Goal: Task Accomplishment & Management: Manage account settings

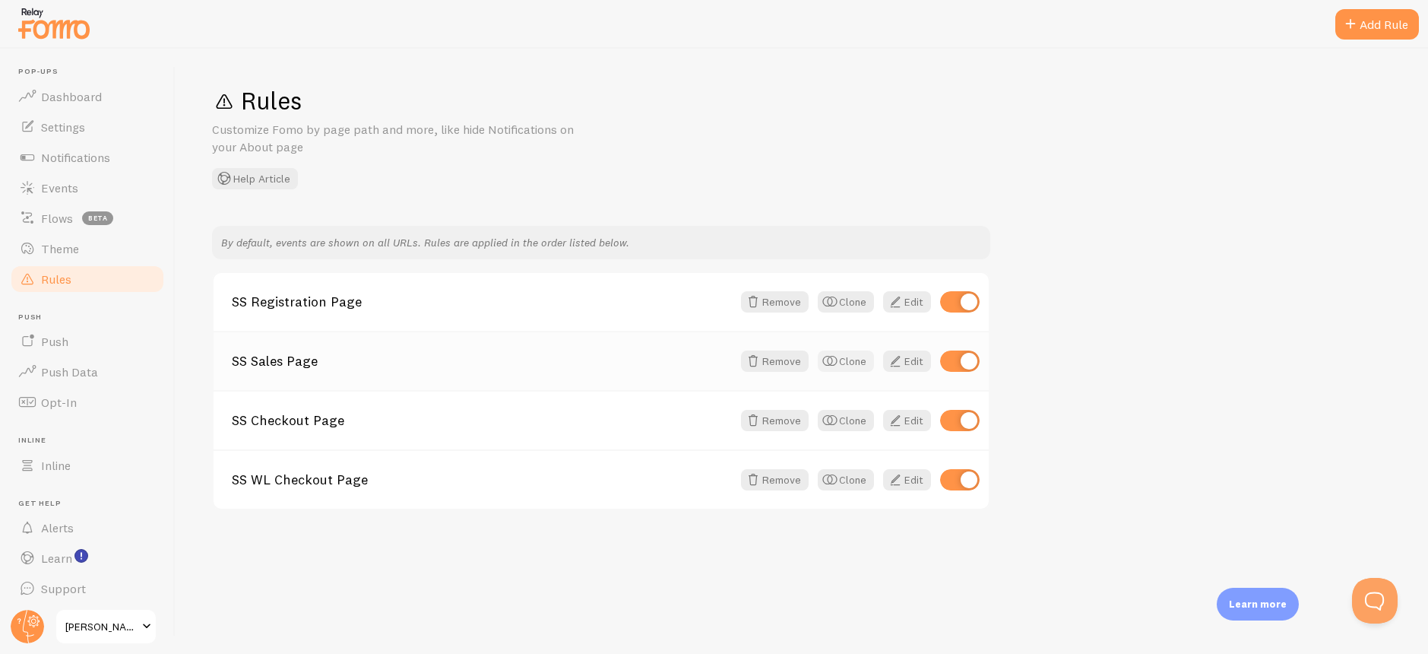
click at [861, 363] on button "Clone" at bounding box center [846, 360] width 56 height 21
click at [901, 537] on span at bounding box center [895, 539] width 18 height 18
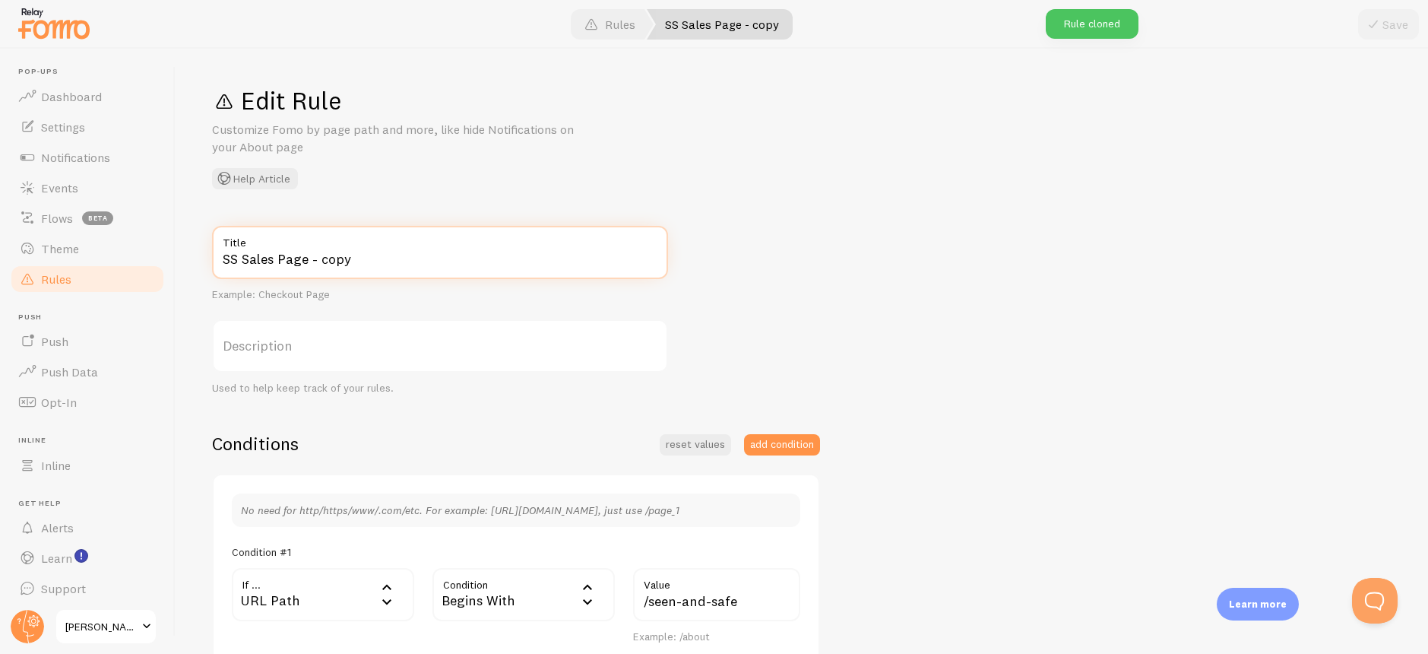
click at [245, 261] on input "SS Sales Page - copy" at bounding box center [440, 252] width 456 height 53
drag, startPoint x: 407, startPoint y: 267, endPoint x: 334, endPoint y: 262, distance: 73.1
click at [334, 262] on input "SS WL Sales Page - copy" at bounding box center [440, 252] width 456 height 53
type input "SS WL Sales Page"
click at [825, 274] on div "SS WL Sales Page Title Example: Checkout Page Description Used to help keep tra…" at bounding box center [802, 632] width 1180 height 812
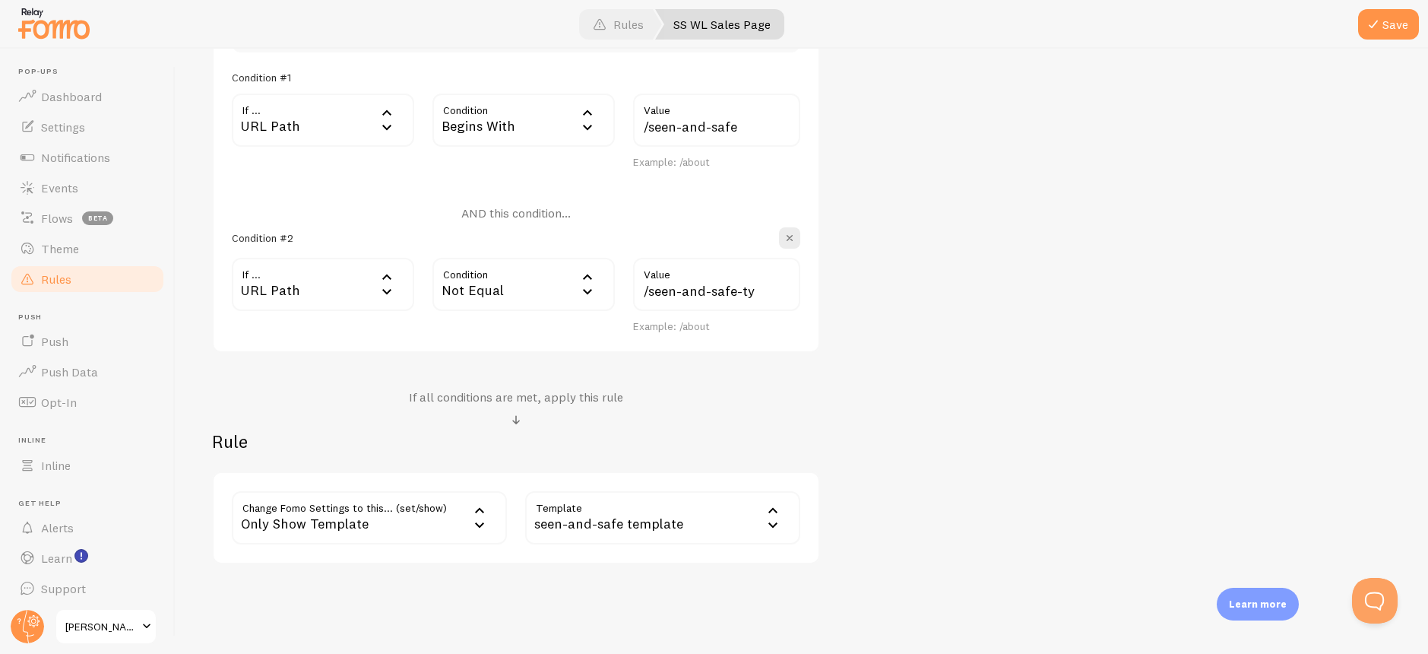
scroll to position [480, 0]
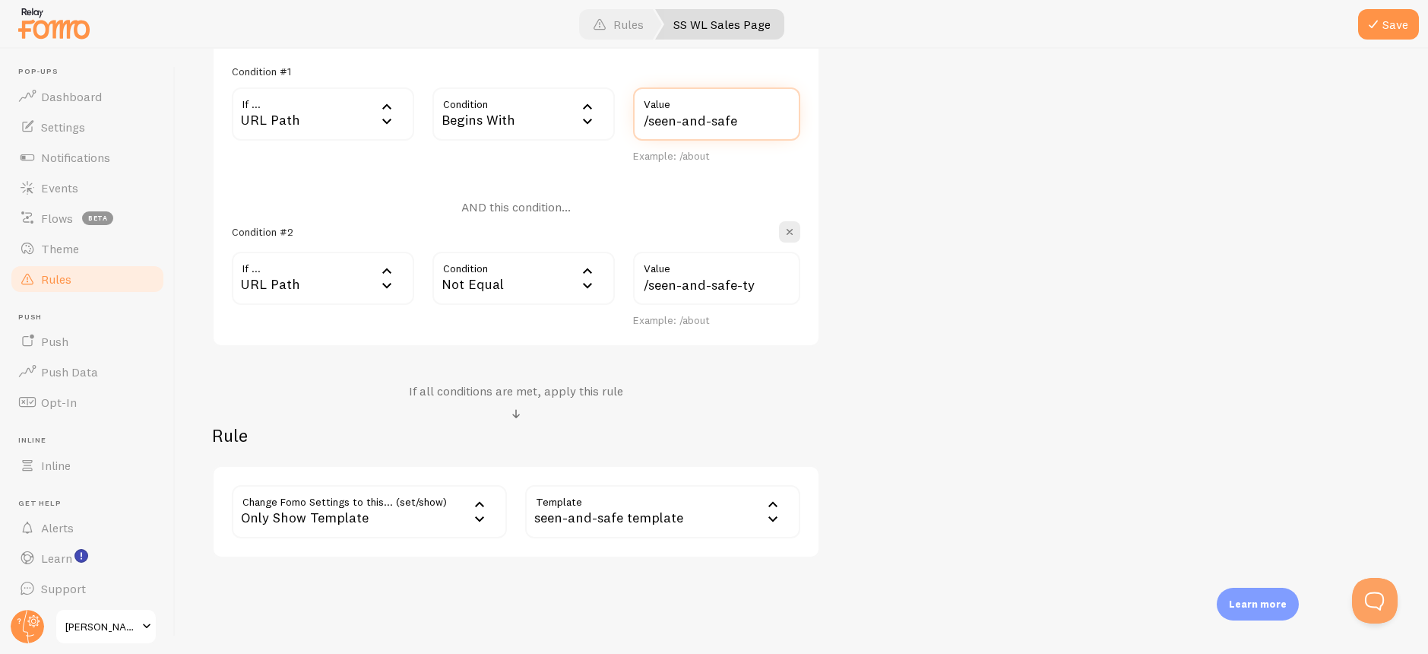
drag, startPoint x: 743, startPoint y: 123, endPoint x: 648, endPoint y: 128, distance: 95.1
click at [648, 128] on input "/seen-and-safe" at bounding box center [716, 113] width 167 height 53
paste input "-wl"
type input "/seen-and-safe-wl"
click at [1136, 207] on div "SS WL Sales Page Title Example: Checkout Page Description Used to help keep tra…" at bounding box center [802, 151] width 1180 height 812
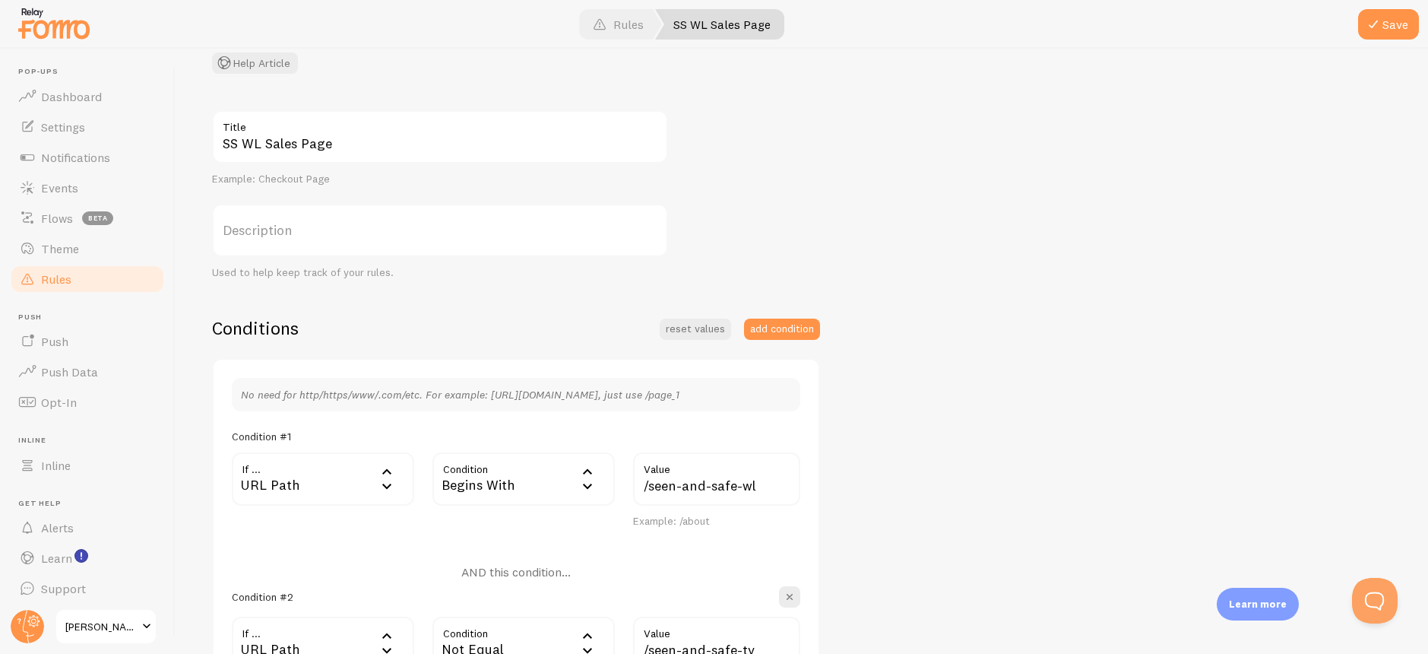
scroll to position [0, 0]
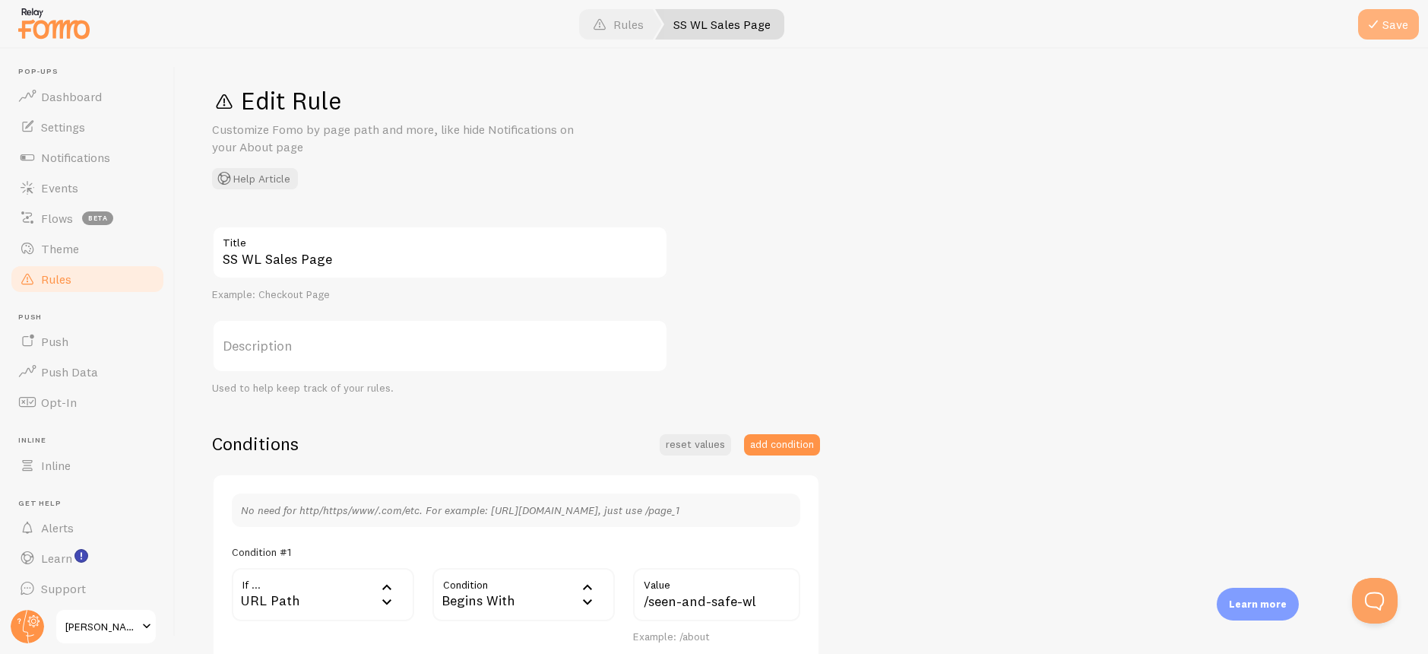
click at [1364, 26] on button "Save" at bounding box center [1388, 24] width 61 height 30
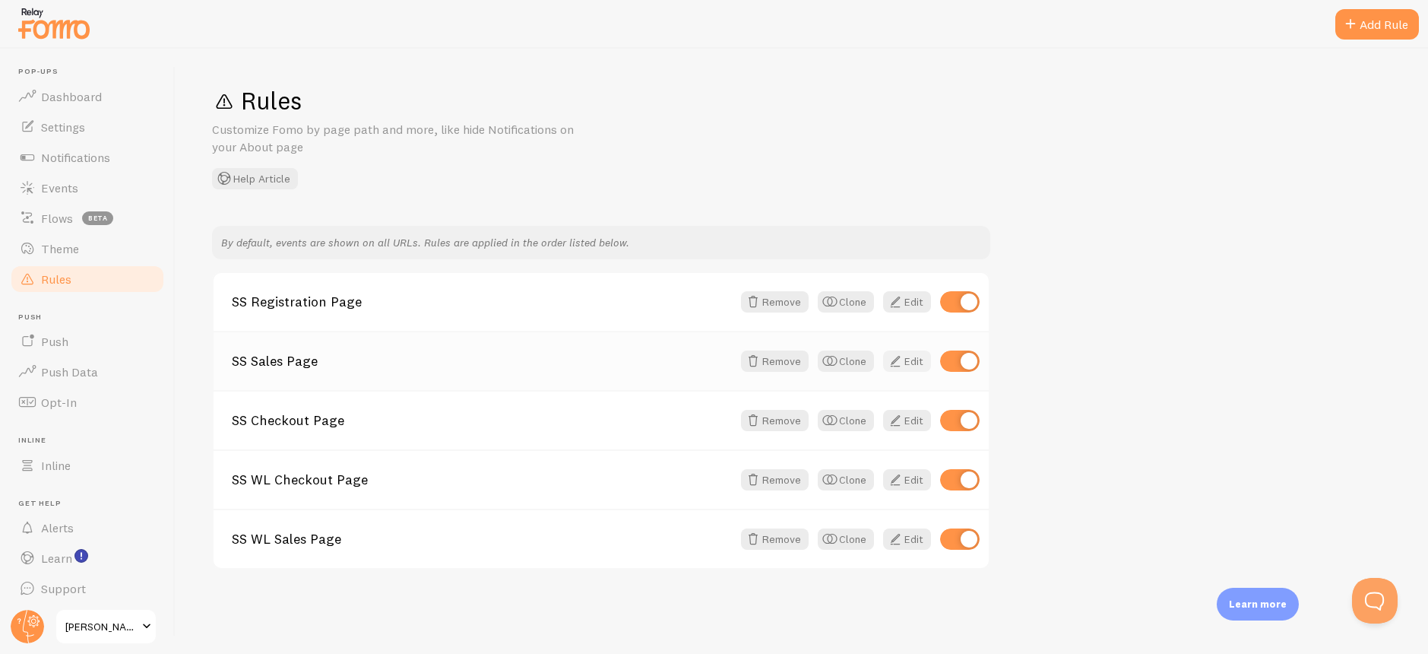
click at [902, 363] on span at bounding box center [895, 361] width 18 height 18
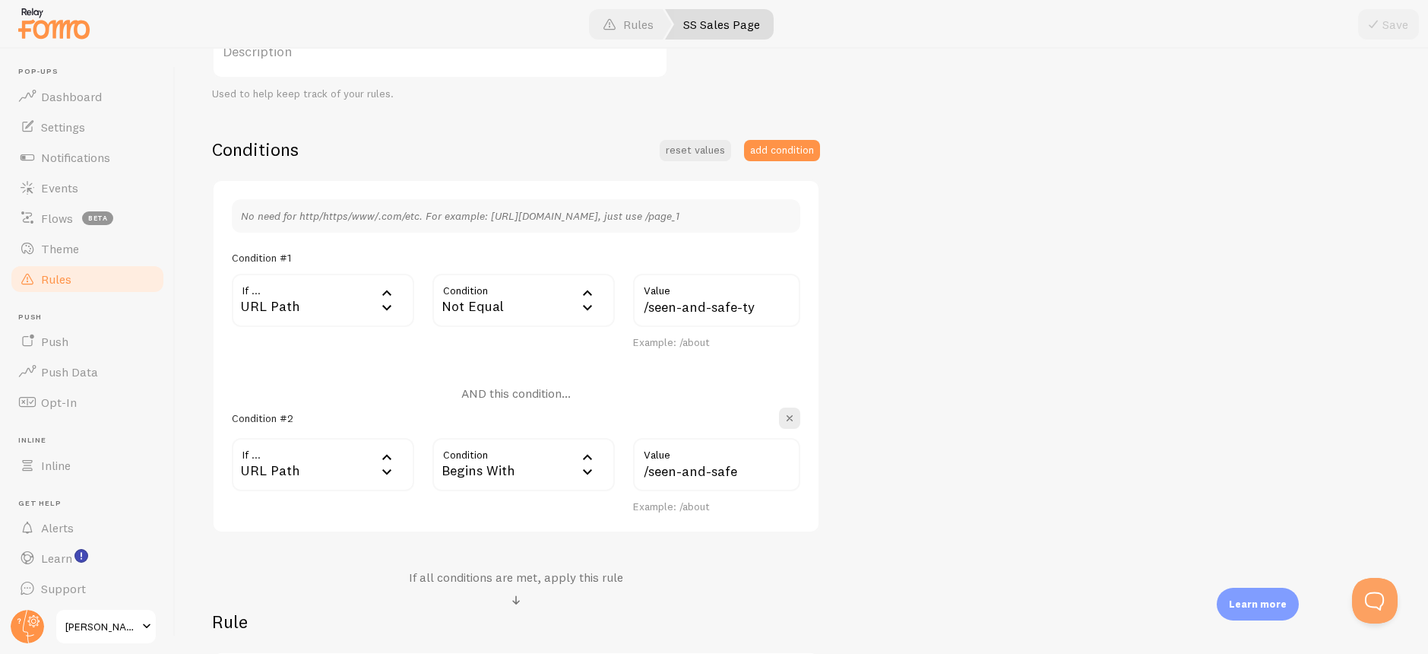
scroll to position [255, 0]
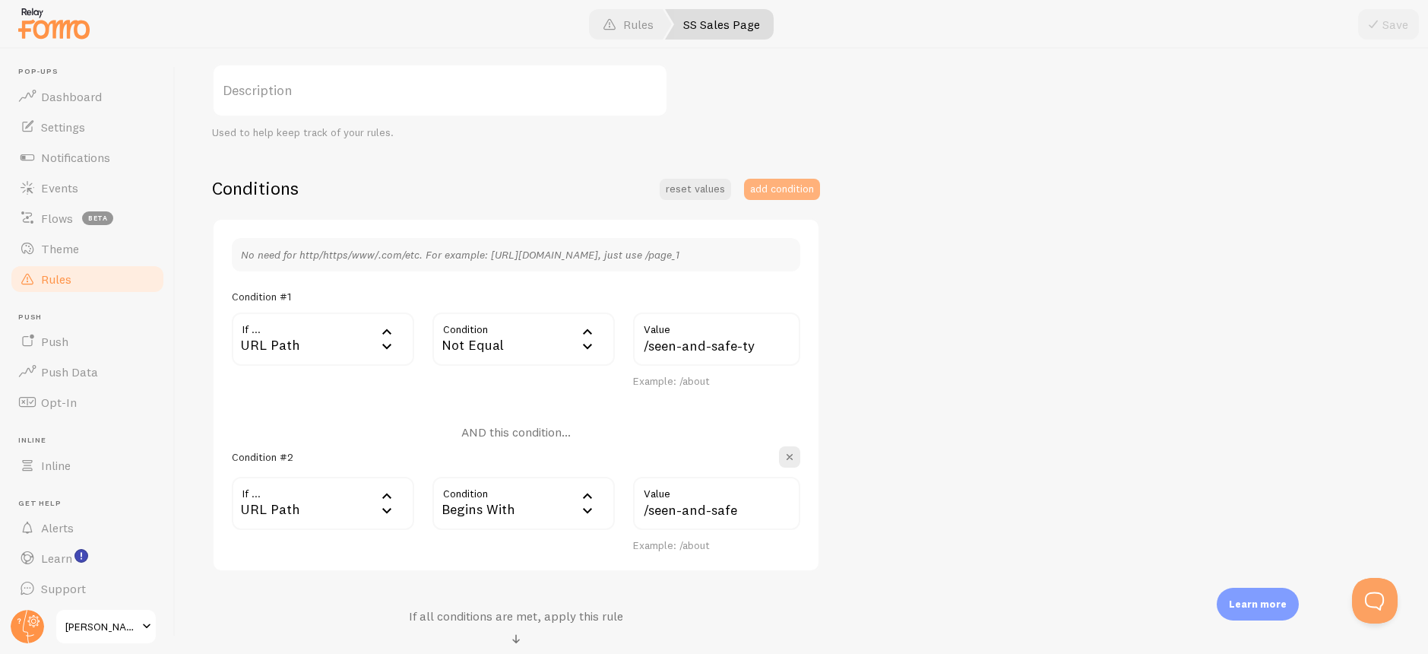
click at [774, 190] on button "add condition" at bounding box center [782, 189] width 76 height 21
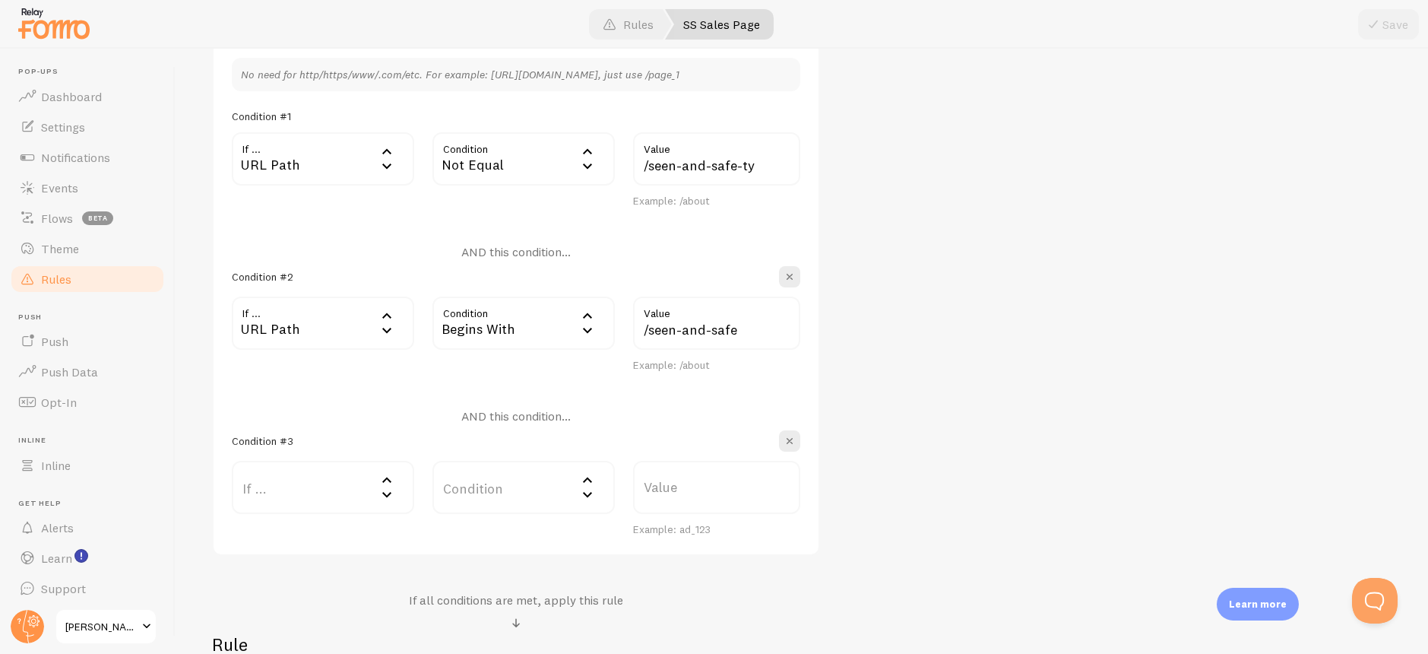
scroll to position [444, 0]
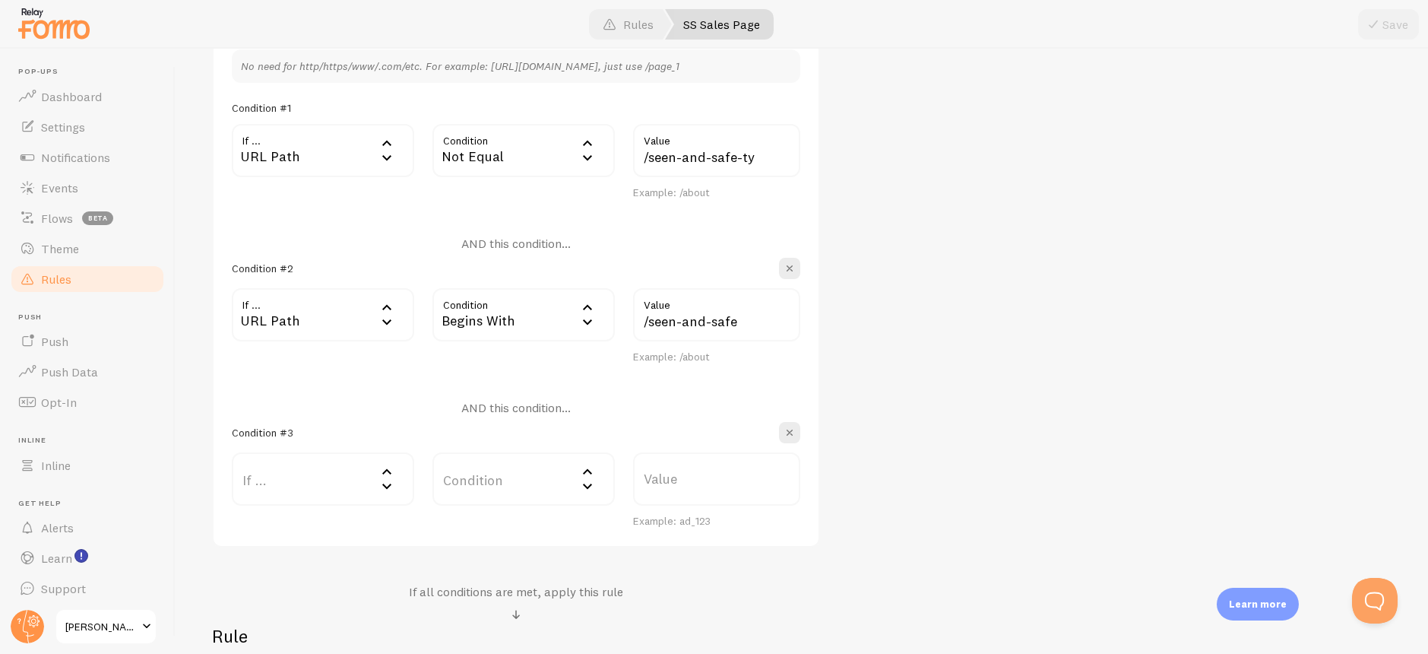
click at [290, 475] on label "If ..." at bounding box center [323, 478] width 182 height 53
click at [323, 516] on li "URL Path" at bounding box center [322, 528] width 179 height 27
click at [482, 487] on div "Equals" at bounding box center [523, 478] width 182 height 53
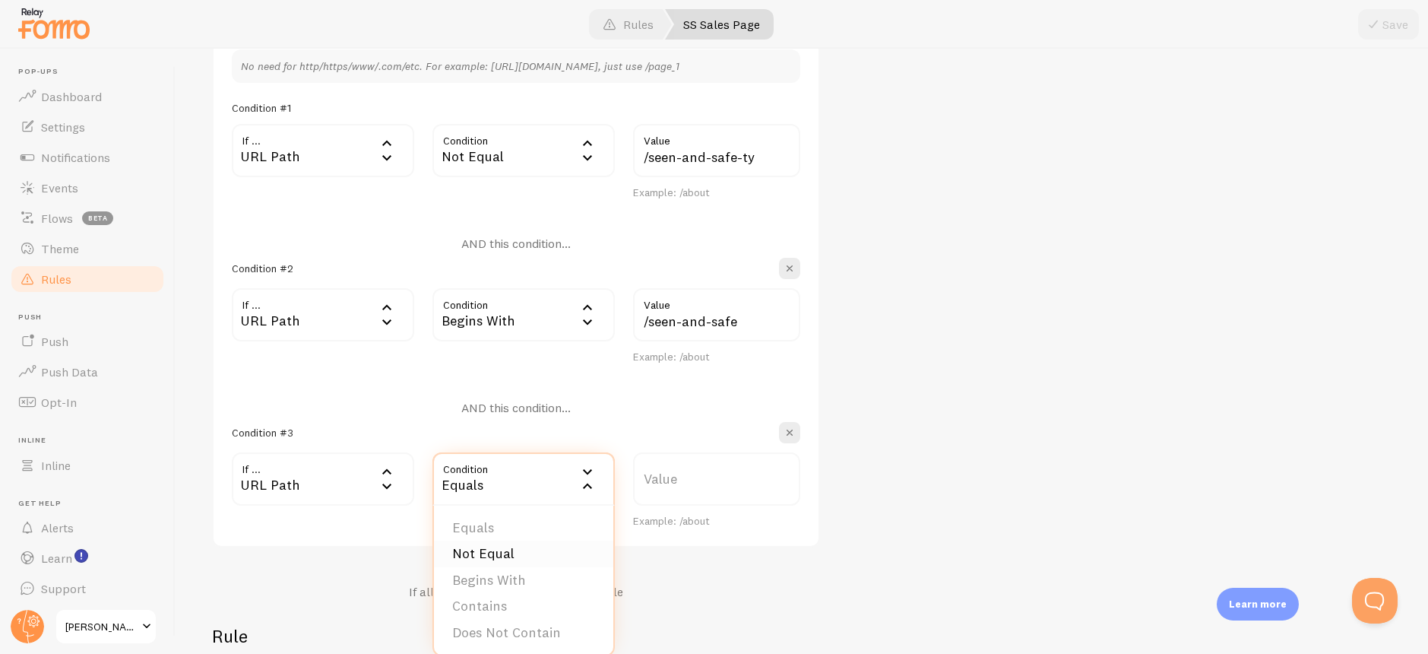
click at [488, 544] on li "Not Equal" at bounding box center [523, 553] width 179 height 27
click at [695, 483] on label "Value" at bounding box center [716, 478] width 167 height 53
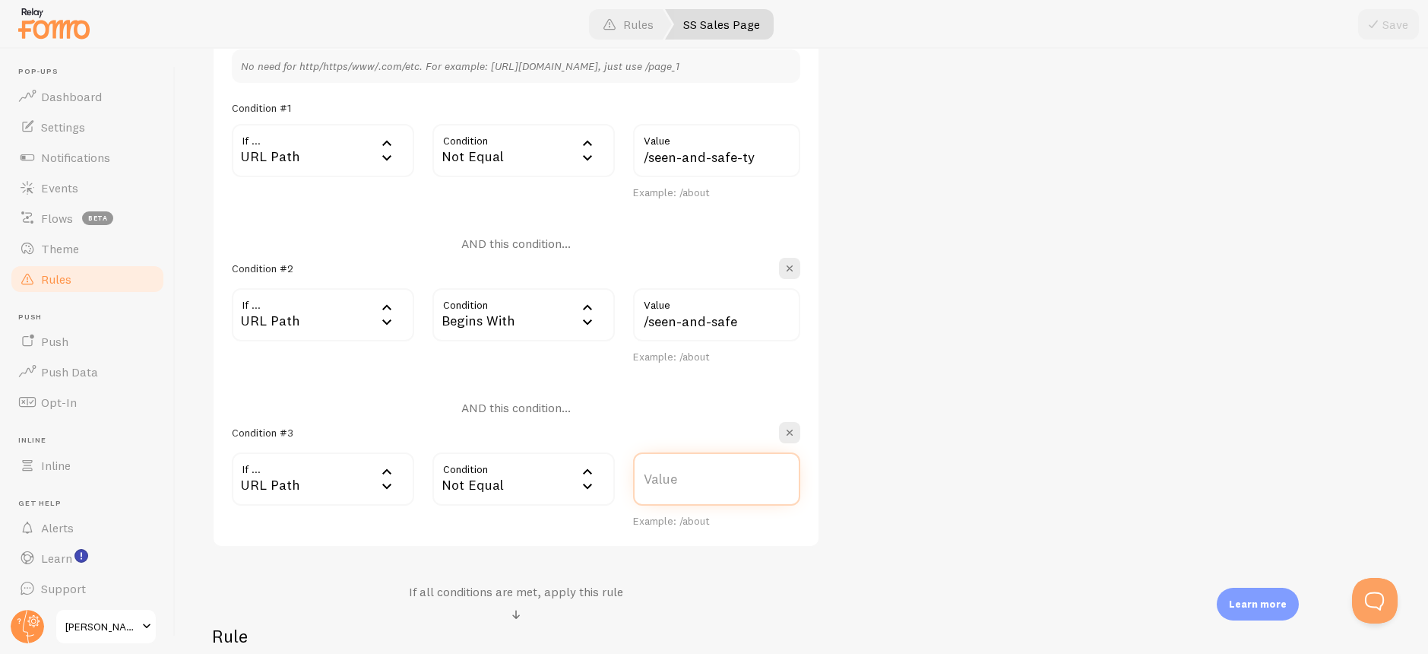
click at [695, 483] on input "Value" at bounding box center [716, 478] width 167 height 53
paste input "seen-and-safe-wl"
type input "/seen-and-safe-wl"
click at [520, 489] on div "Not Equal" at bounding box center [523, 478] width 182 height 53
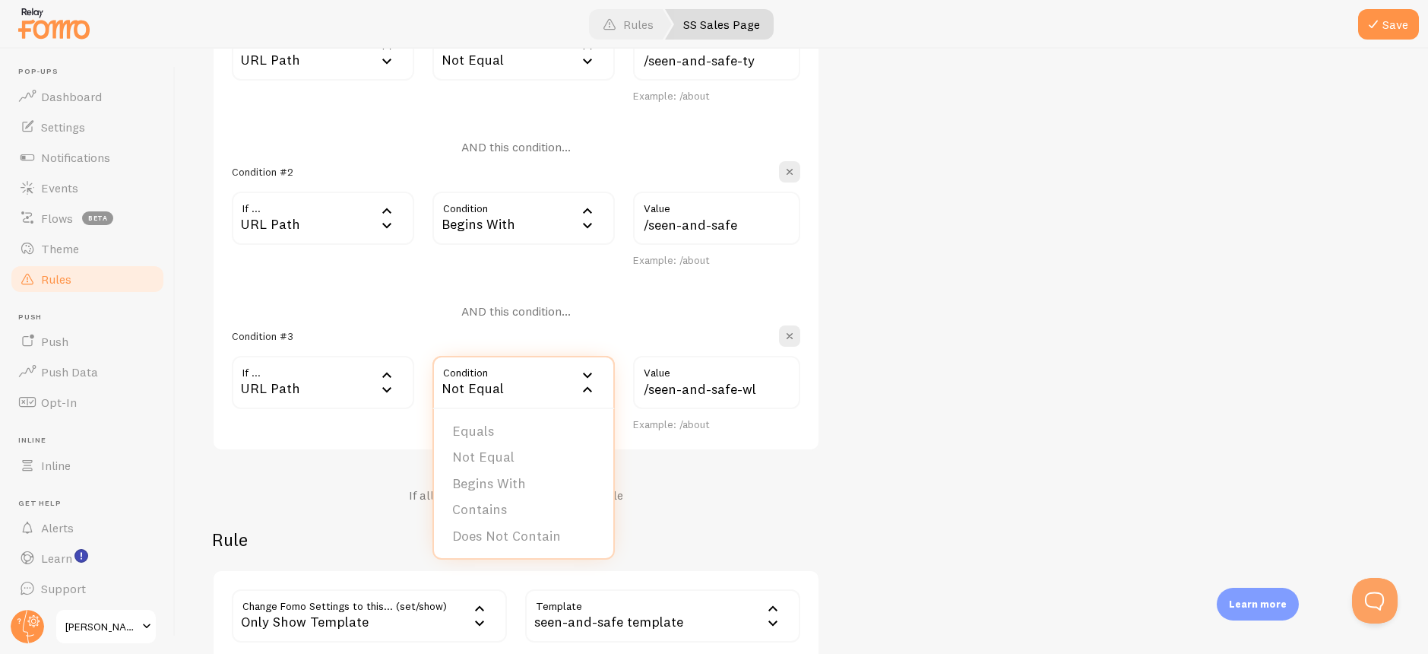
scroll to position [535, 0]
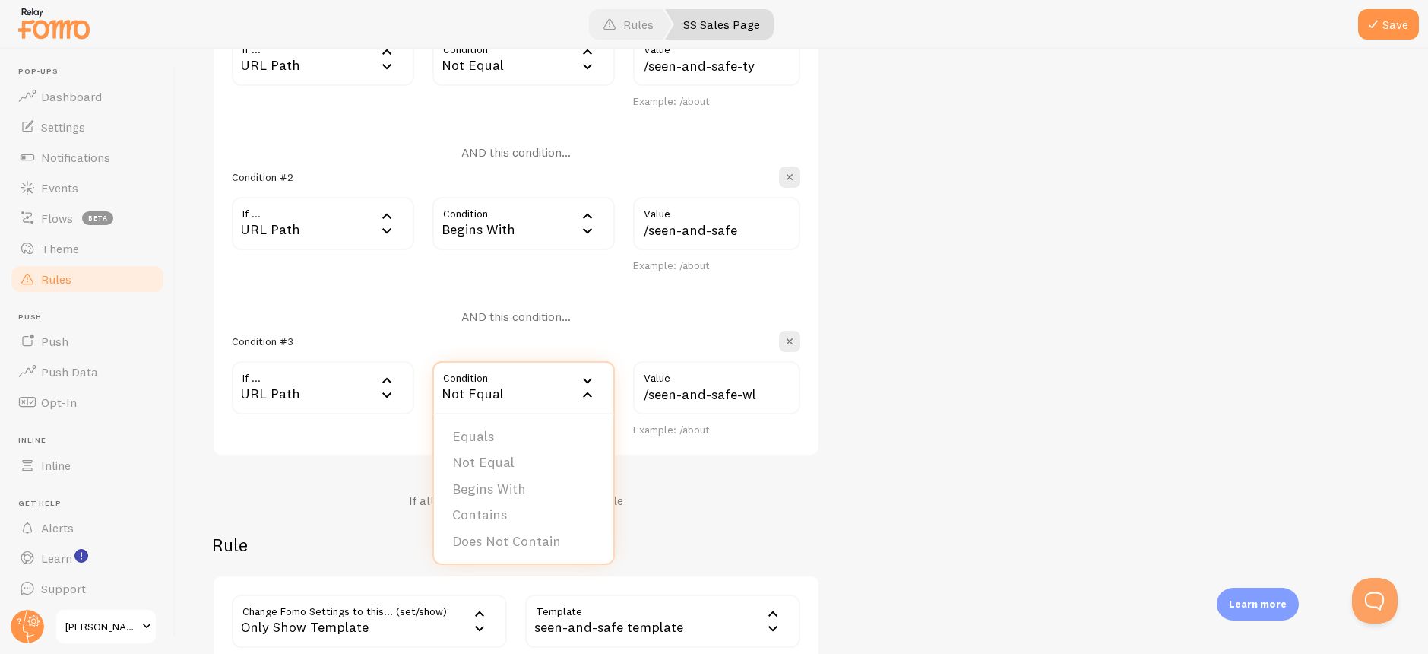
click at [1044, 372] on div "SS Sales Page Title Example: Checkout Page Description Used to help keep track …" at bounding box center [802, 179] width 1180 height 977
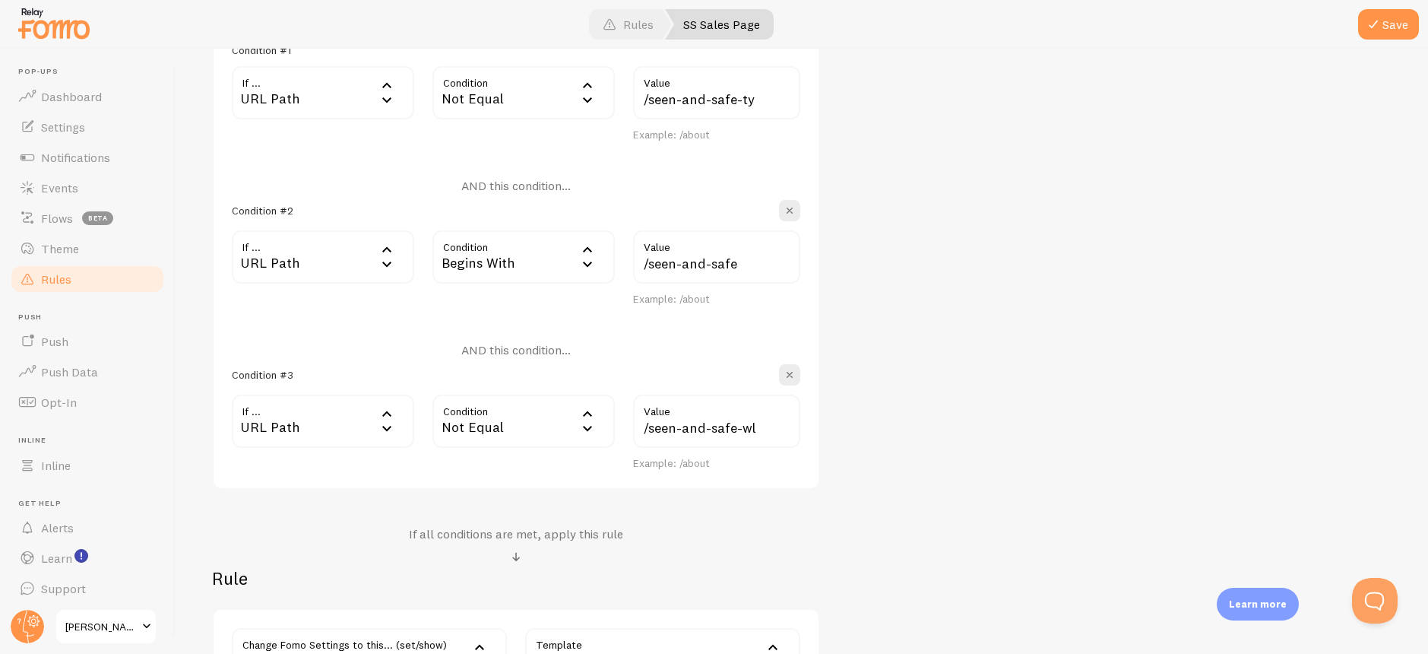
scroll to position [444, 0]
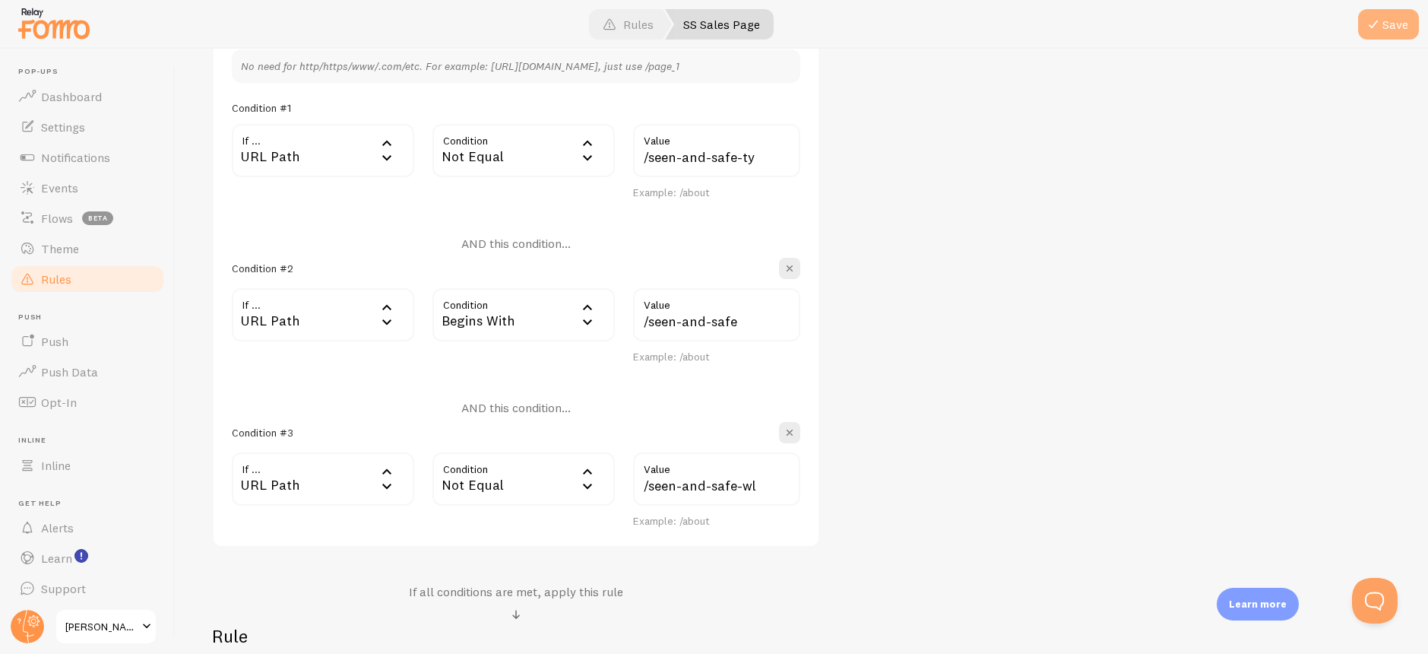
click at [1382, 33] on span at bounding box center [1373, 24] width 18 height 18
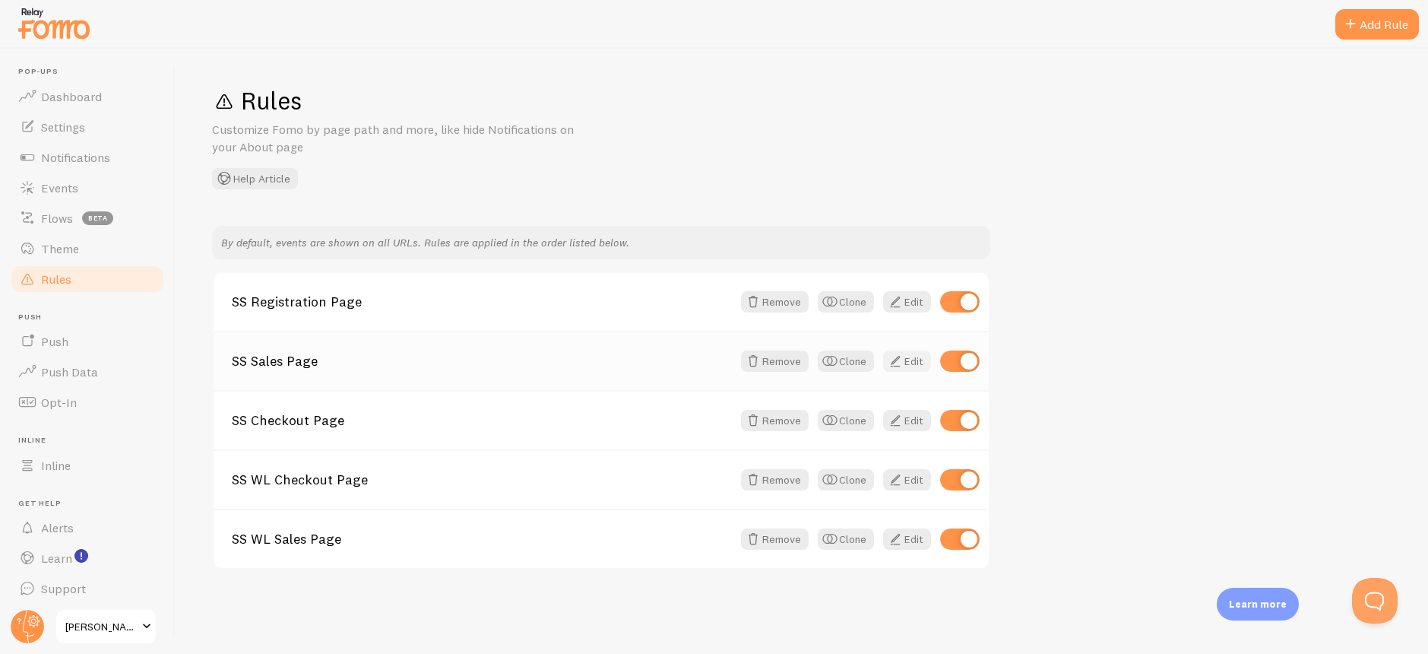
click at [894, 360] on span at bounding box center [895, 361] width 18 height 18
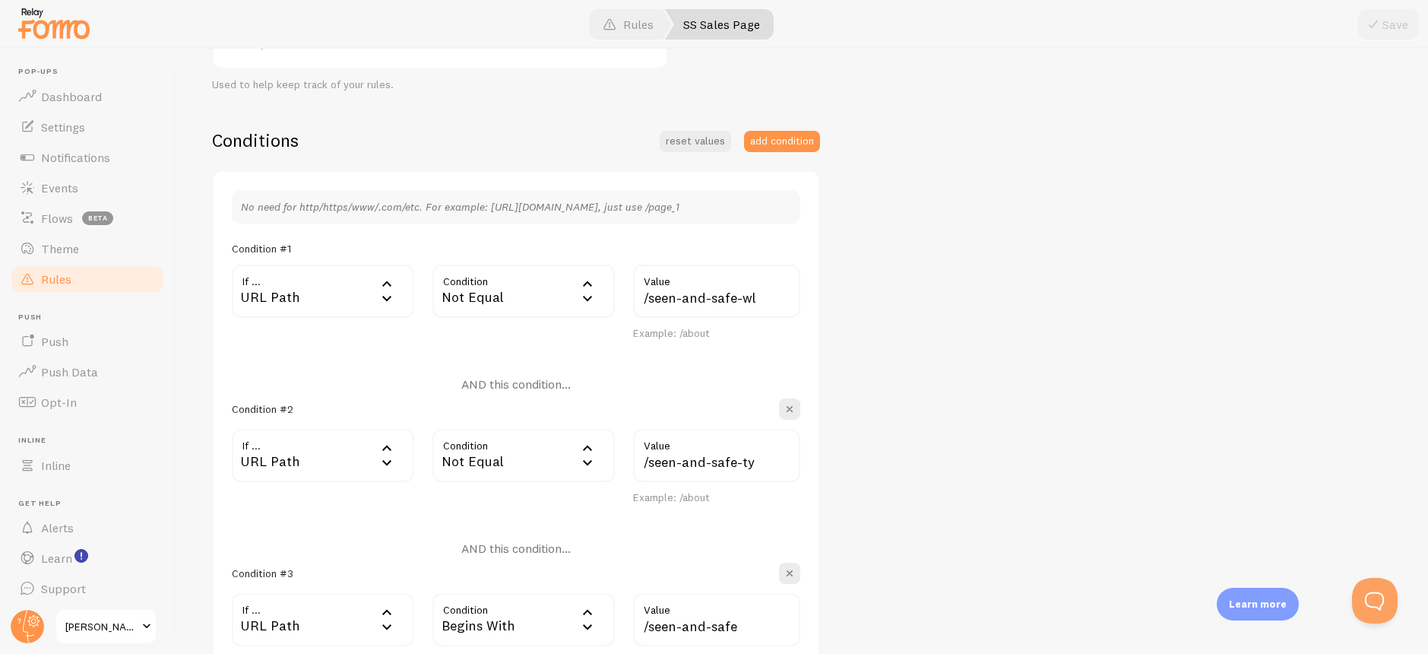
scroll to position [371, 0]
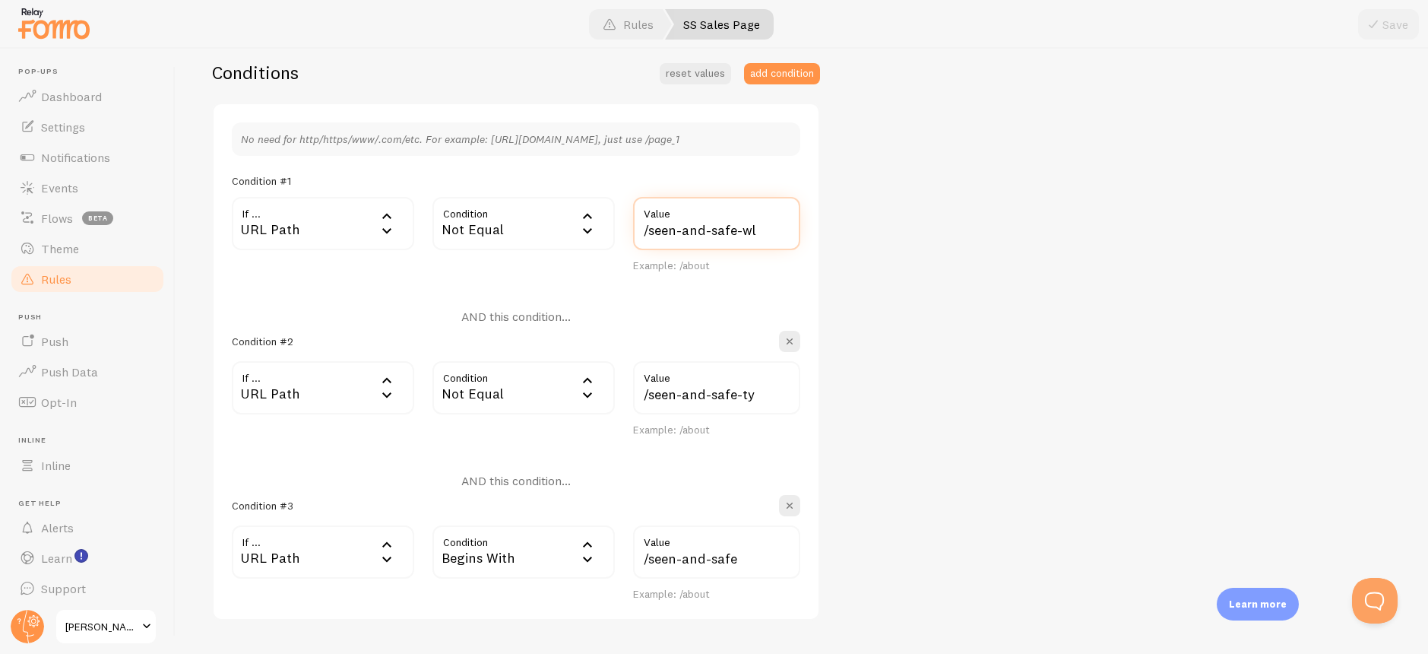
drag, startPoint x: 758, startPoint y: 236, endPoint x: 740, endPoint y: 234, distance: 17.5
click at [740, 234] on input "/seen-and-safe-wl" at bounding box center [716, 223] width 167 height 53
type input "/seen-and-safe-ty"
click at [892, 283] on div "SS Sales Page Title Example: Checkout Page Description Used to help keep track …" at bounding box center [802, 343] width 1180 height 977
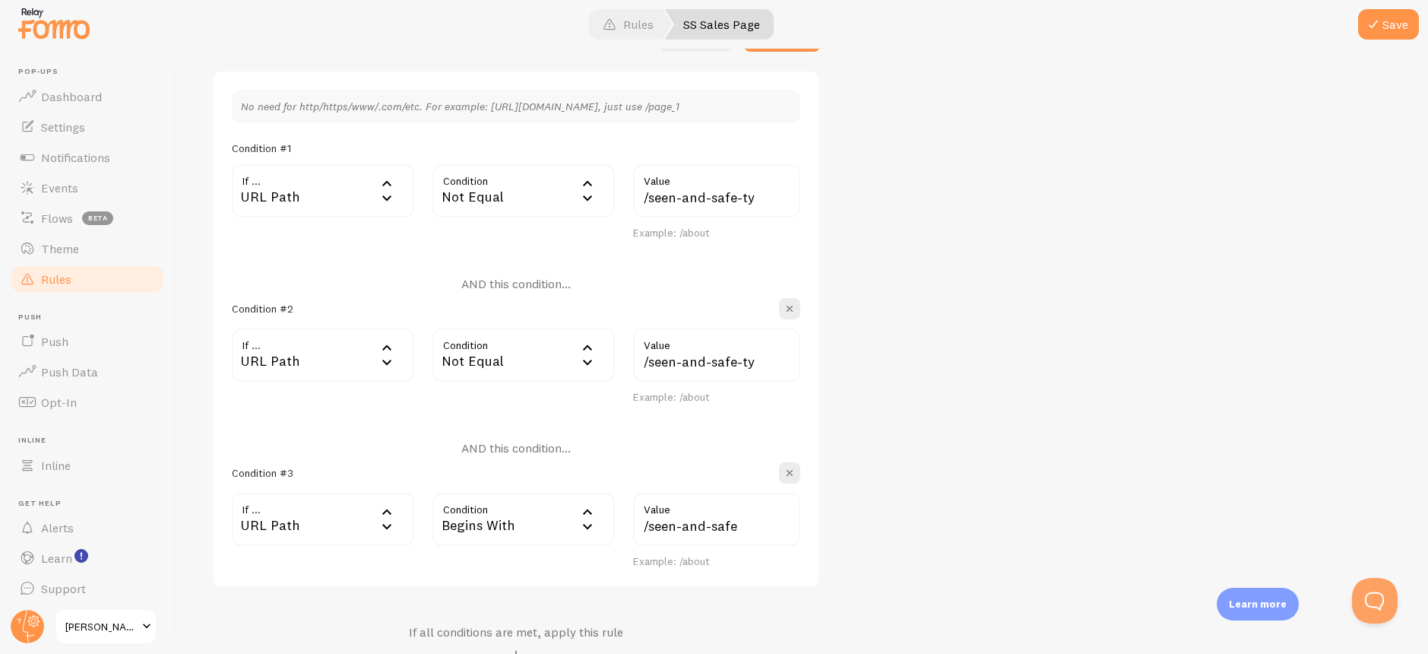
scroll to position [456, 0]
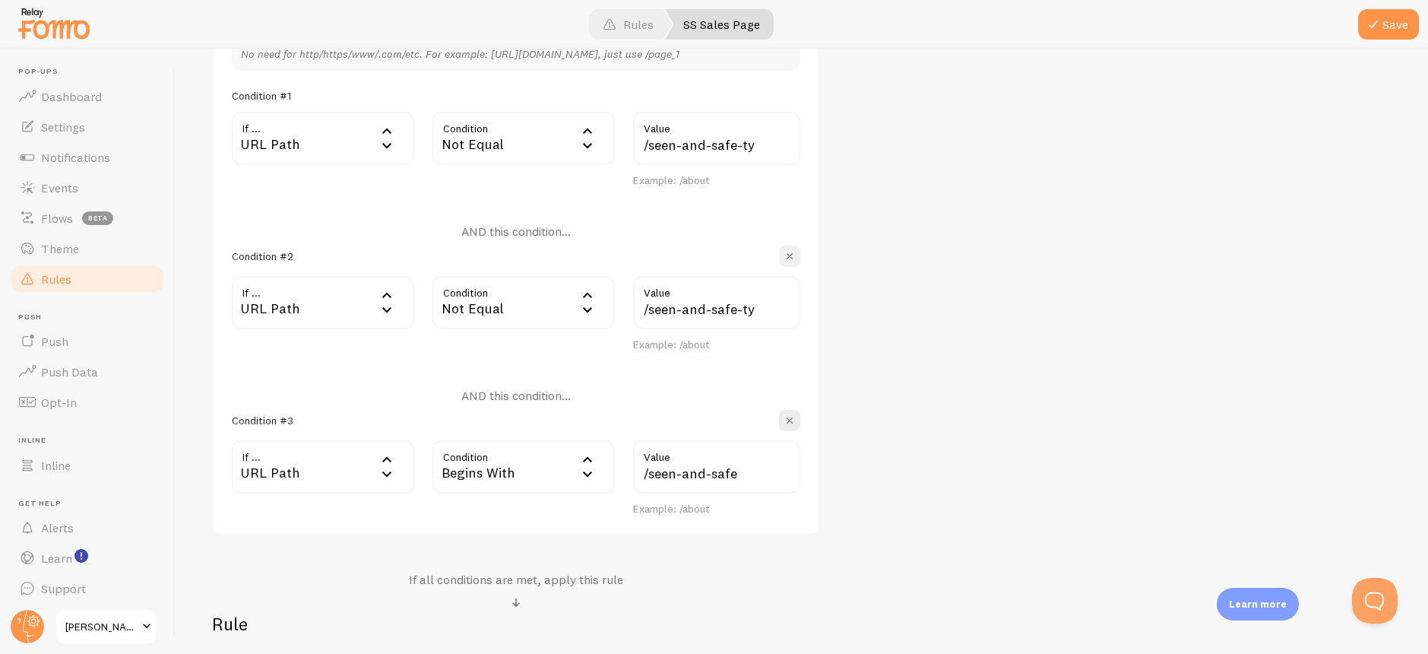
click at [794, 256] on span "button" at bounding box center [789, 256] width 15 height 15
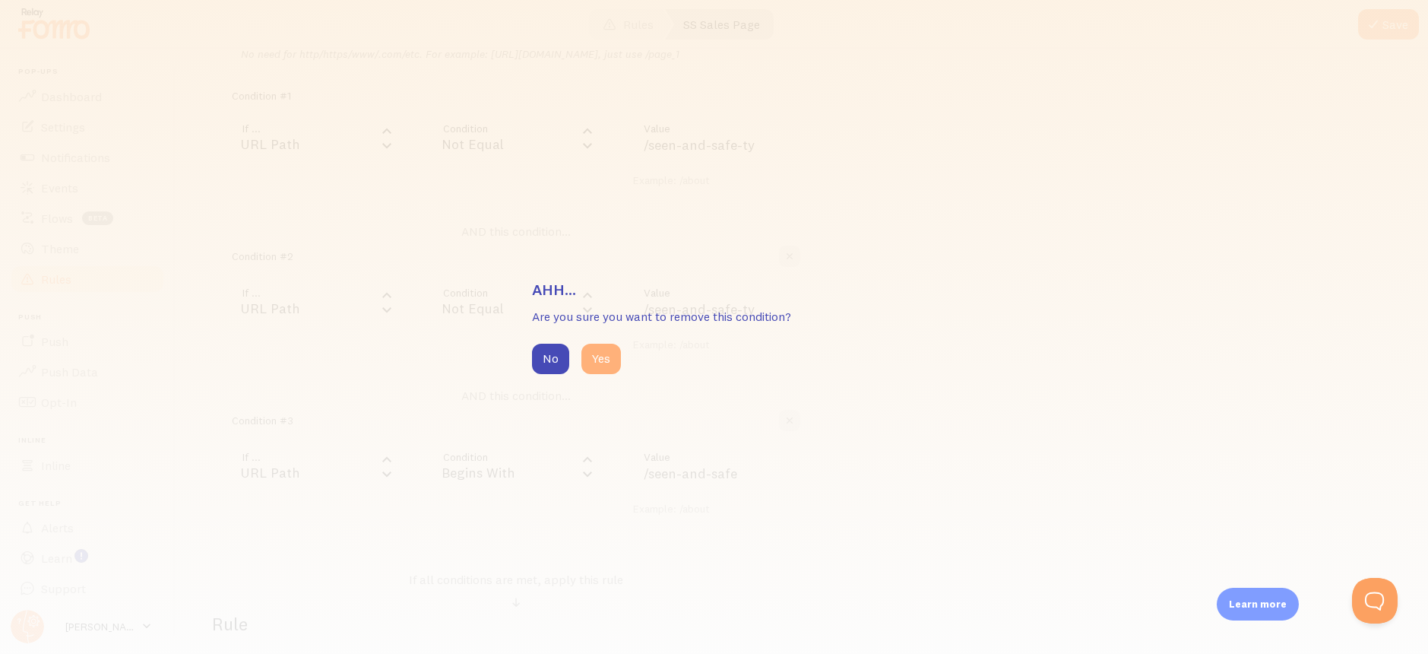
click at [604, 360] on button "Yes" at bounding box center [601, 359] width 40 height 30
type input "/seen-and-safe"
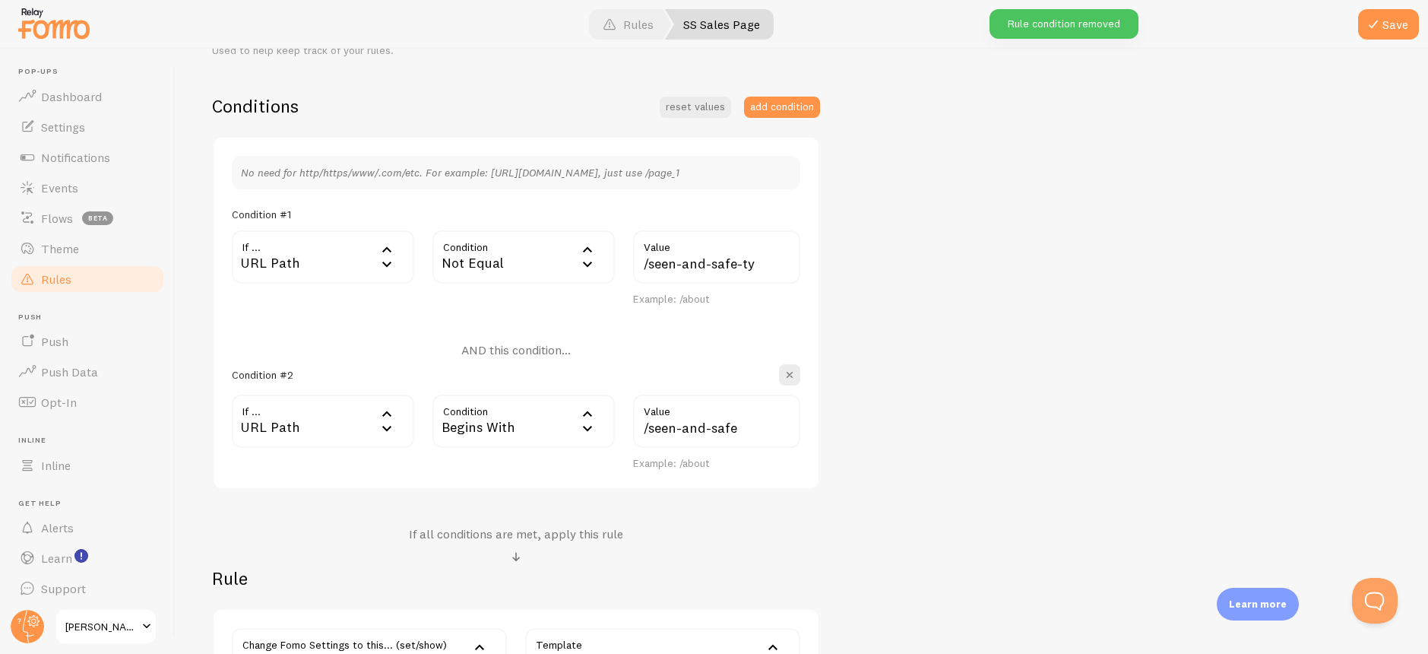
scroll to position [237, 0]
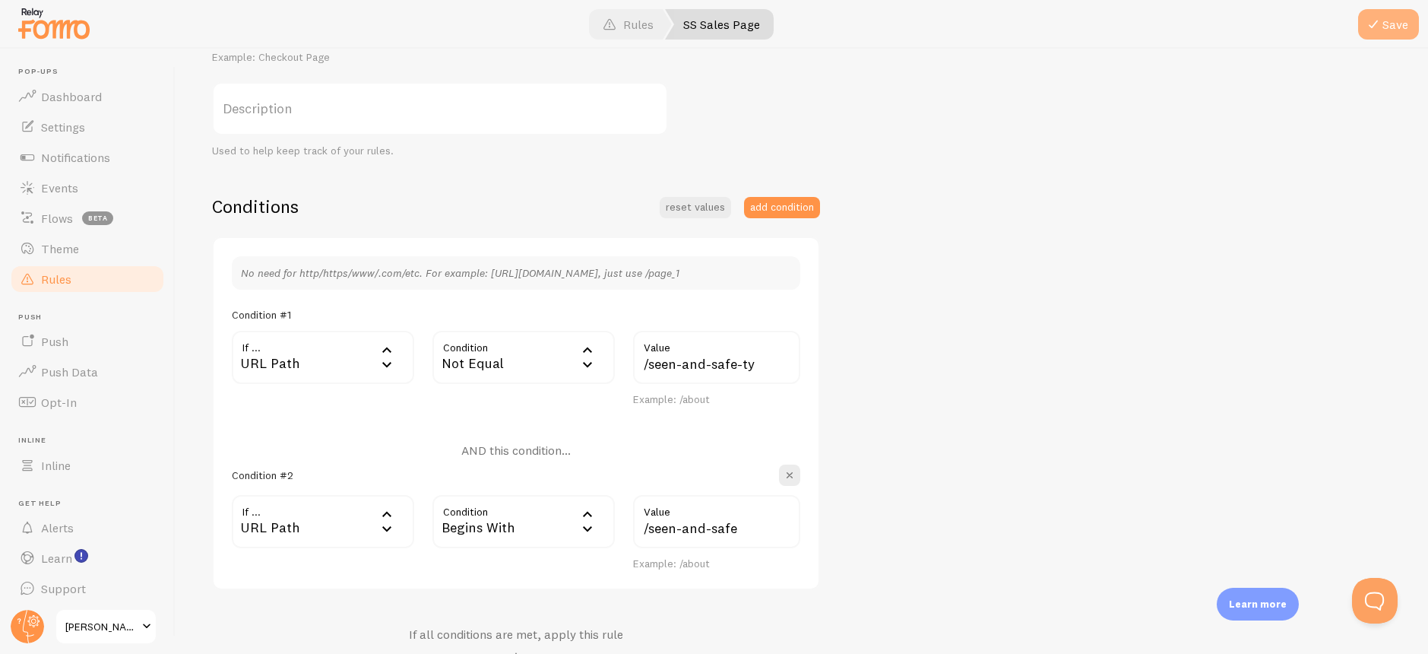
click at [1388, 27] on button "Save" at bounding box center [1388, 24] width 61 height 30
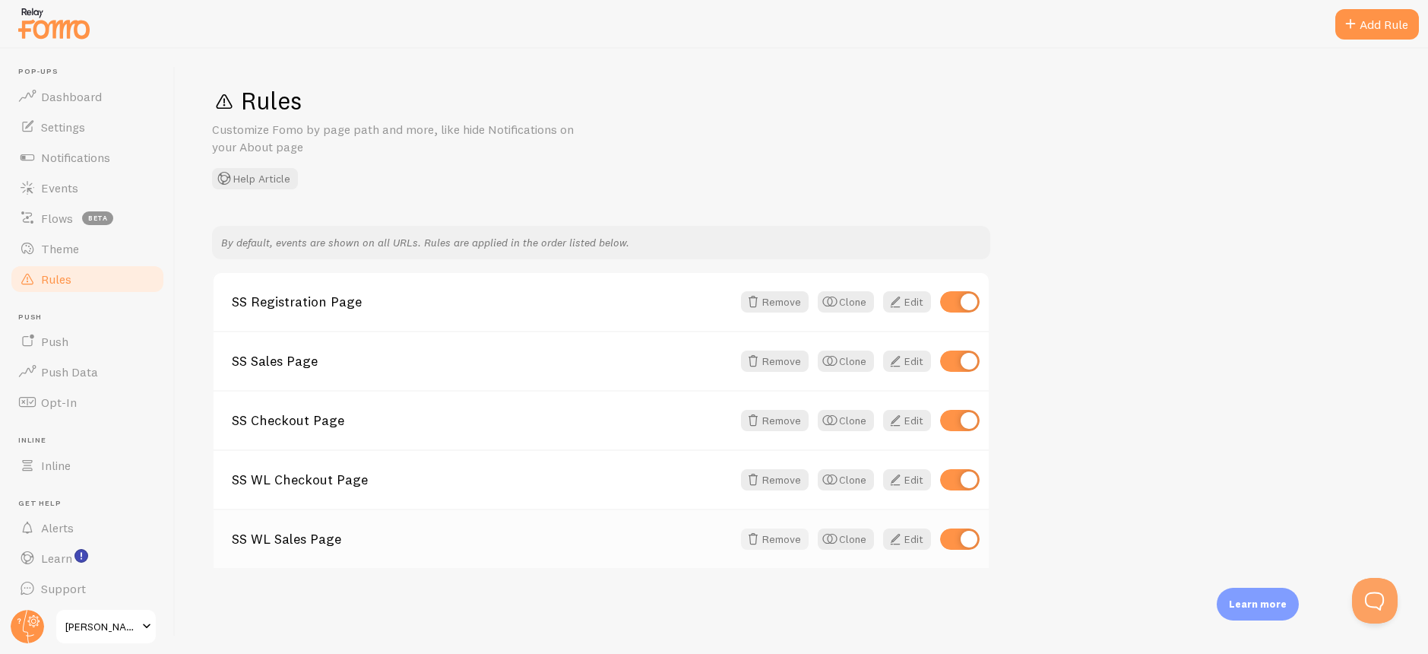
click at [792, 540] on button "Remove" at bounding box center [775, 538] width 68 height 21
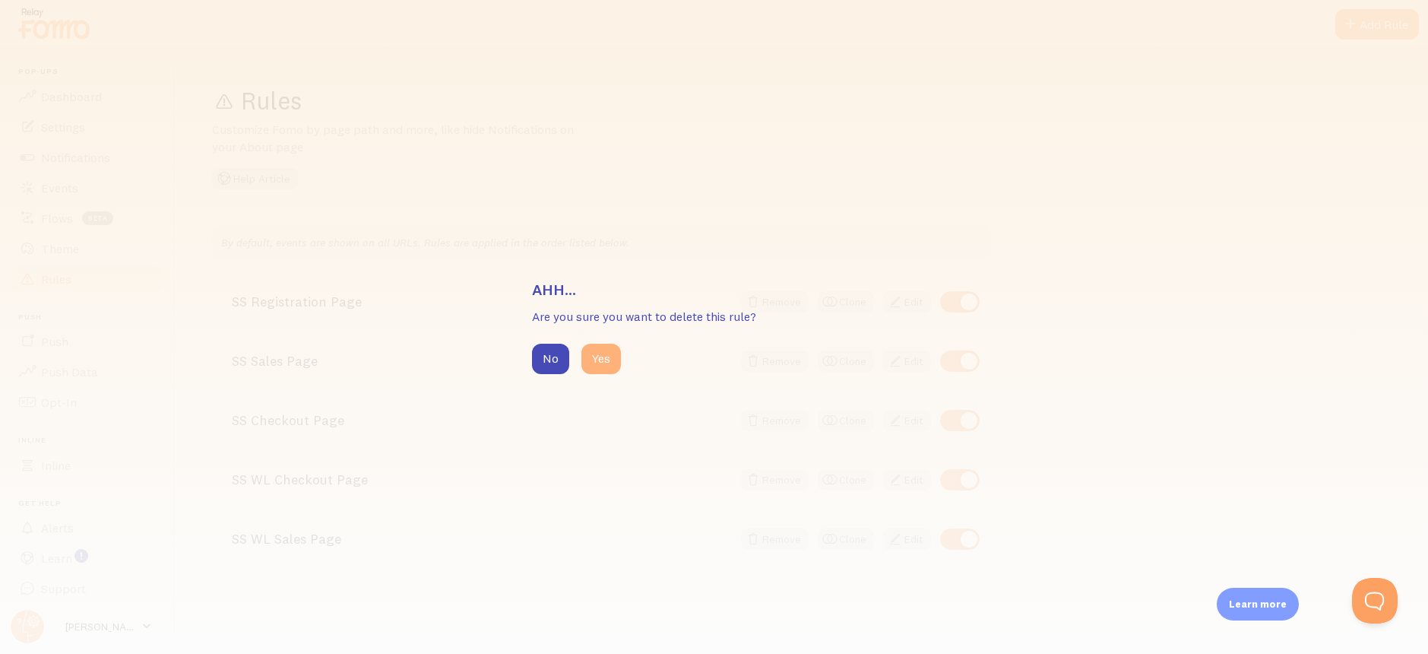
click at [605, 365] on button "Yes" at bounding box center [601, 359] width 40 height 30
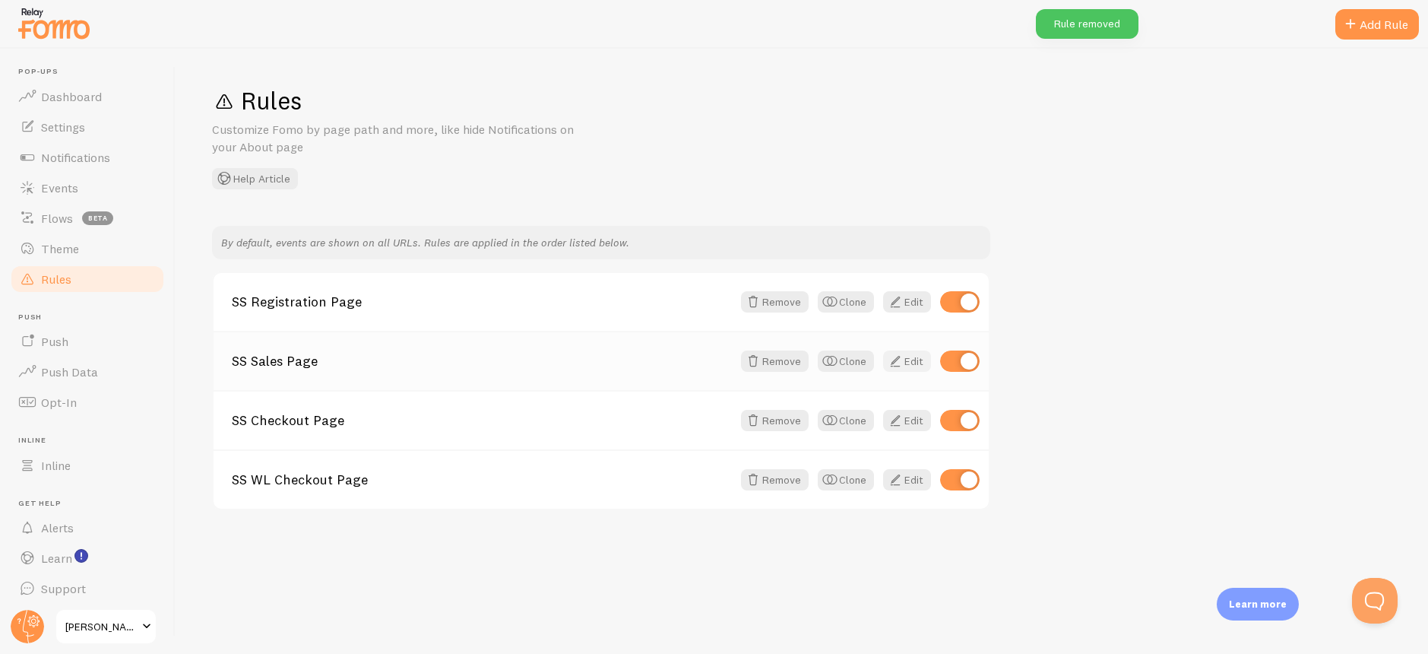
click at [911, 363] on link "Edit" at bounding box center [907, 360] width 48 height 21
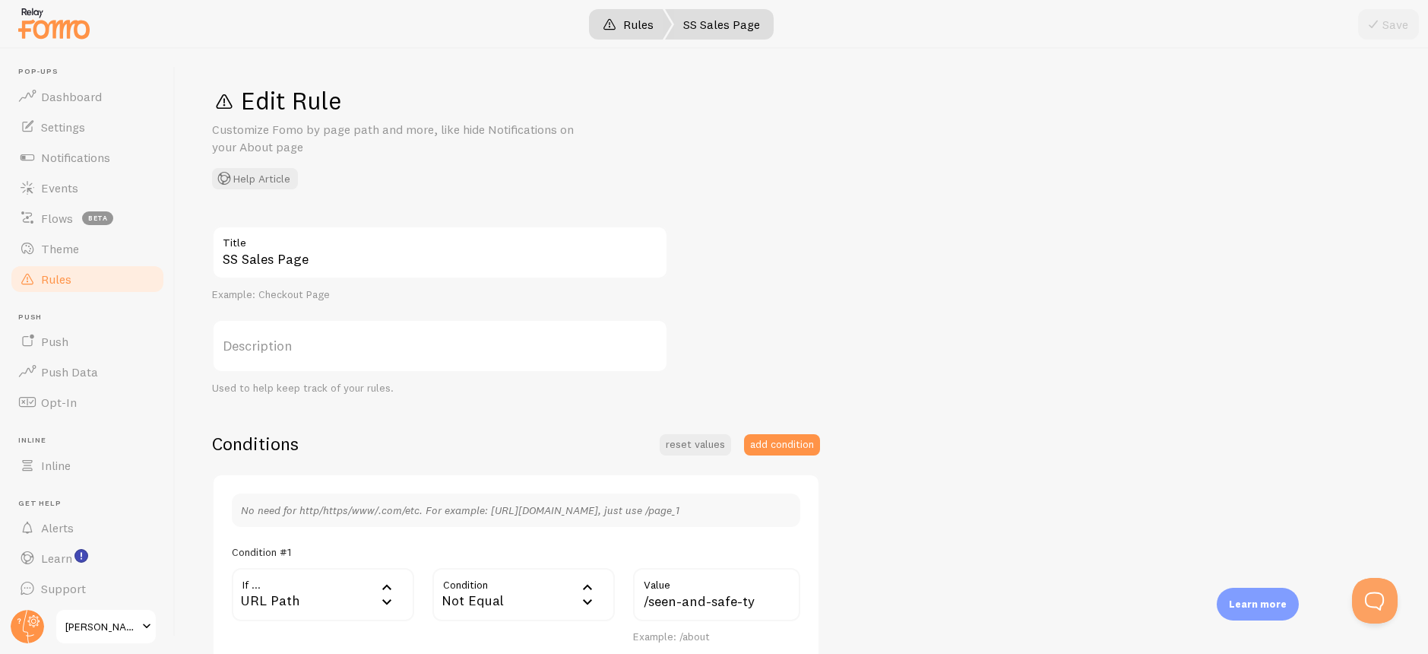
click at [604, 26] on span at bounding box center [609, 24] width 18 height 18
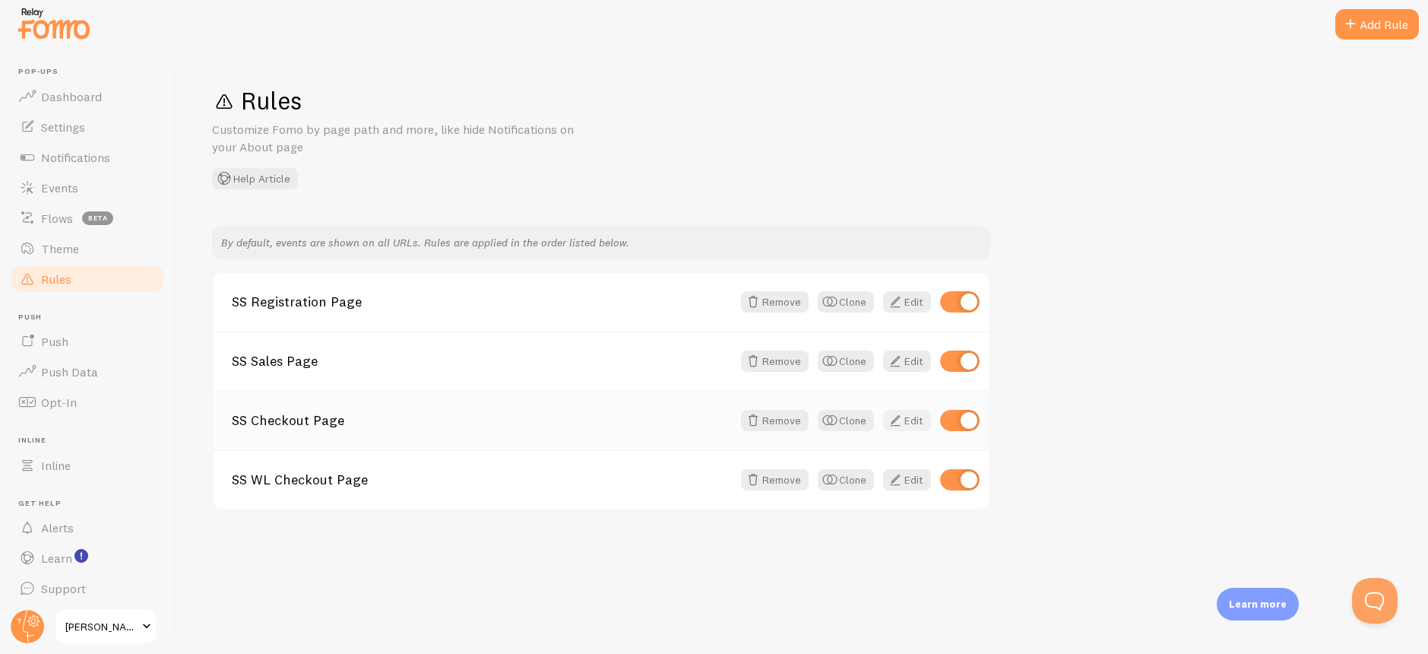
click at [900, 420] on span at bounding box center [895, 420] width 18 height 18
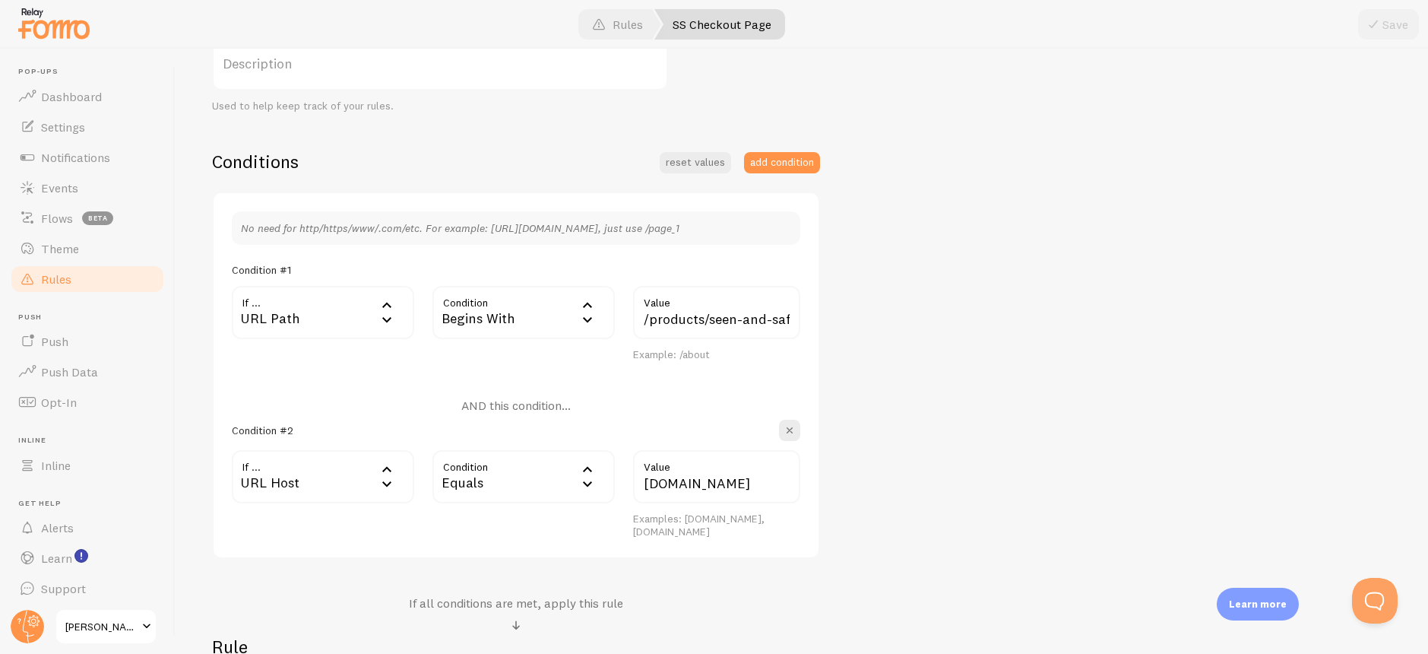
scroll to position [365, 0]
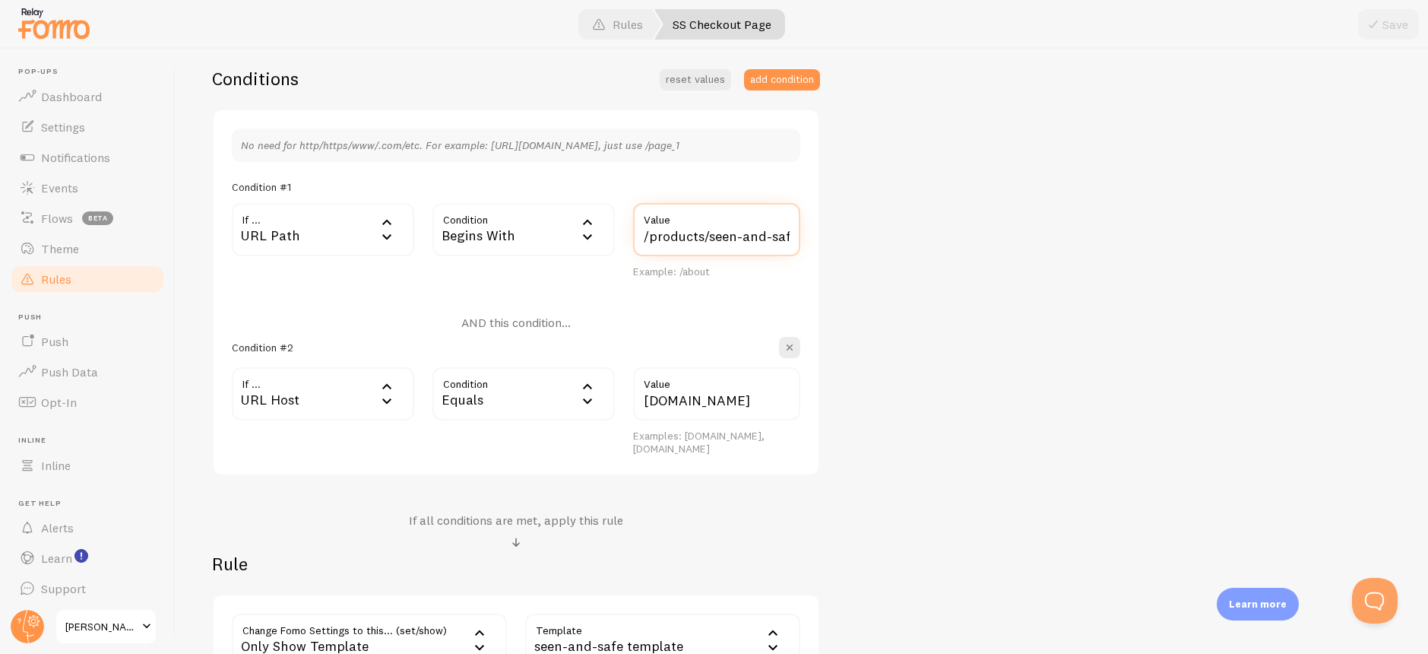
click at [815, 235] on div "No need for http/https/www/.com/etc. For example: [URL][DOMAIN_NAME], just use …" at bounding box center [516, 292] width 608 height 367
click at [766, 236] on input "/products/seen-and-safe-tier-1" at bounding box center [716, 229] width 167 height 53
drag, startPoint x: 745, startPoint y: 238, endPoint x: 845, endPoint y: 245, distance: 100.6
click at [845, 245] on div "SS Checkout Page Title Example: Checkout Page Description Used to help keep tra…" at bounding box center [802, 273] width 1180 height 825
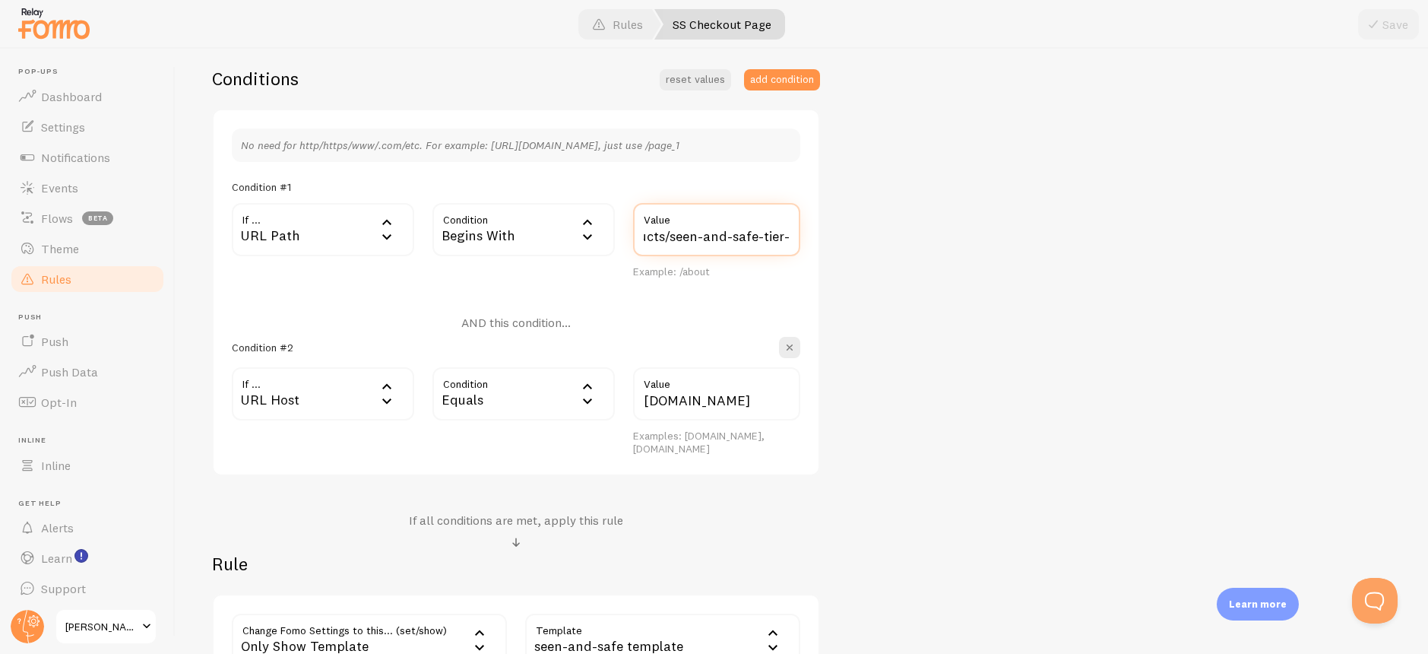
click at [787, 228] on div "/products/seen-and-safe-tier-1 Value" at bounding box center [716, 229] width 167 height 53
click at [768, 238] on input "/products/seen-and-safe-tier-1" at bounding box center [716, 229] width 167 height 53
drag, startPoint x: 757, startPoint y: 238, endPoint x: 826, endPoint y: 242, distance: 69.3
click at [825, 242] on div "SS Checkout Page Title Example: Checkout Page Description Used to help keep tra…" at bounding box center [802, 273] width 1180 height 825
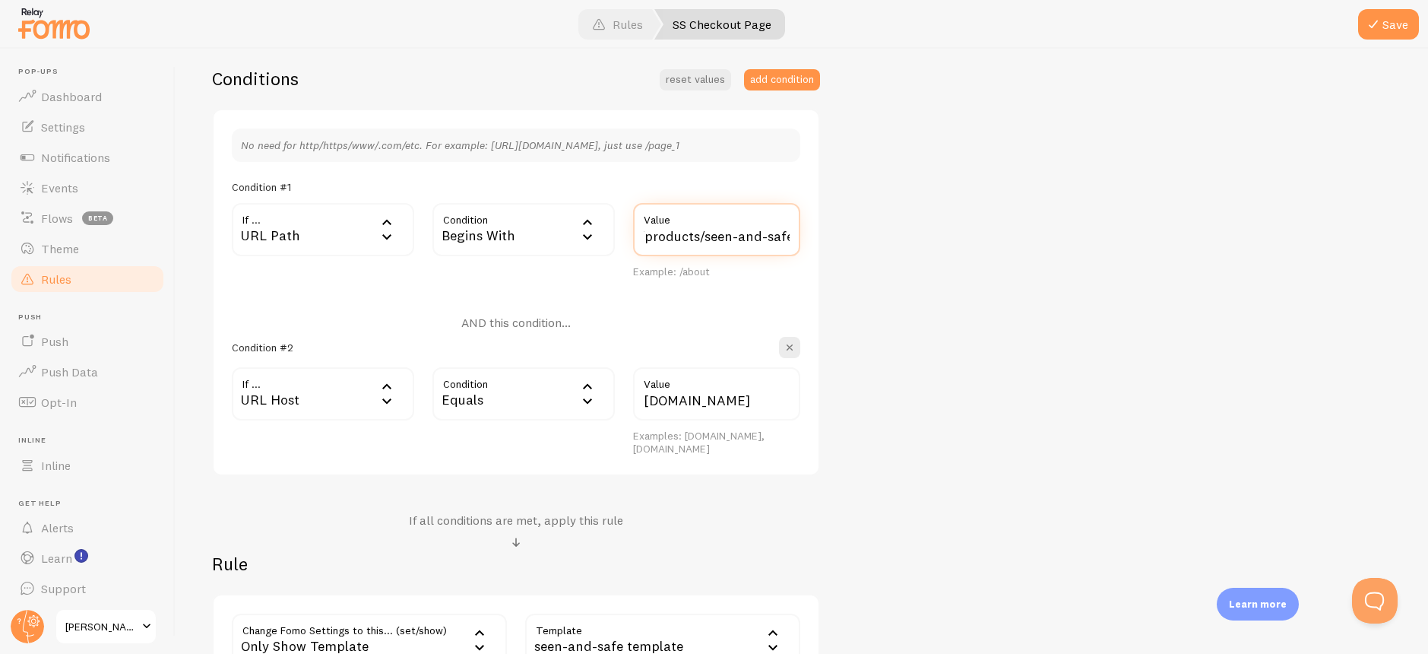
type input "/products/seen-and-safe"
click at [828, 242] on div "SS Checkout Page Title Example: Checkout Page Description Used to help keep tra…" at bounding box center [802, 273] width 1180 height 825
click at [1373, 22] on span at bounding box center [1373, 24] width 18 height 18
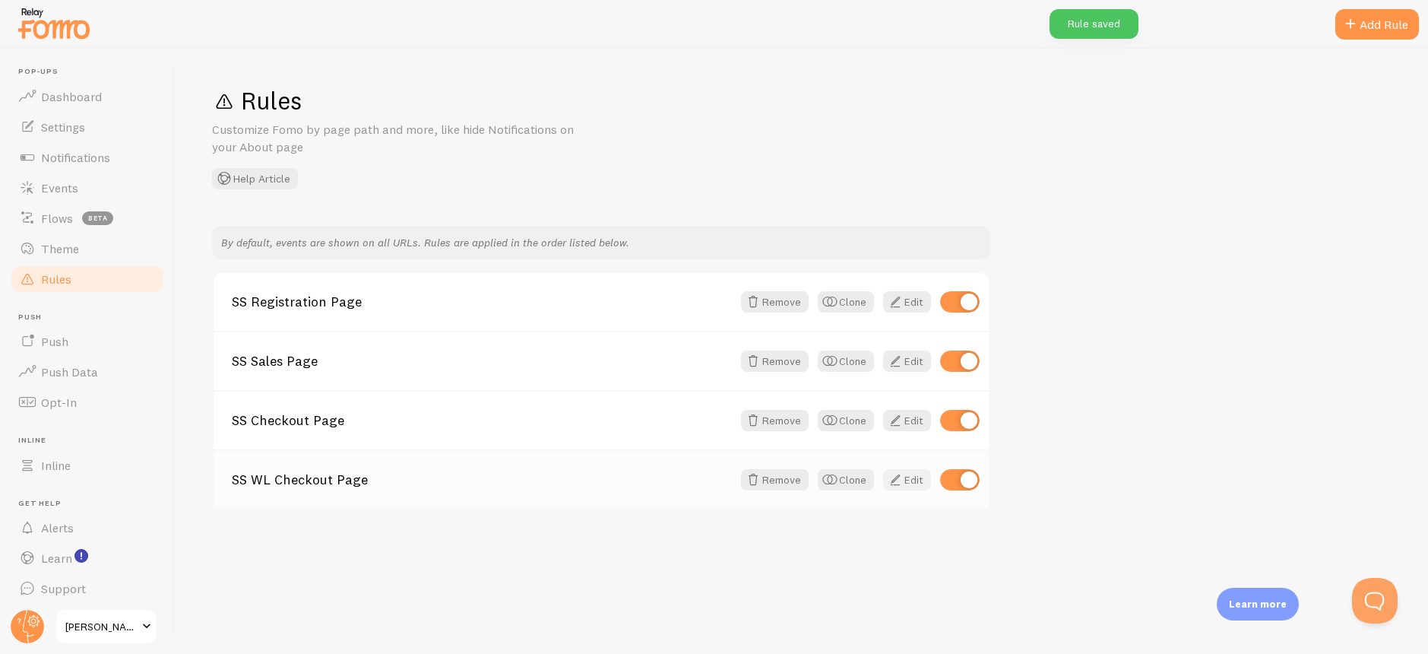
click at [897, 479] on span at bounding box center [895, 479] width 18 height 18
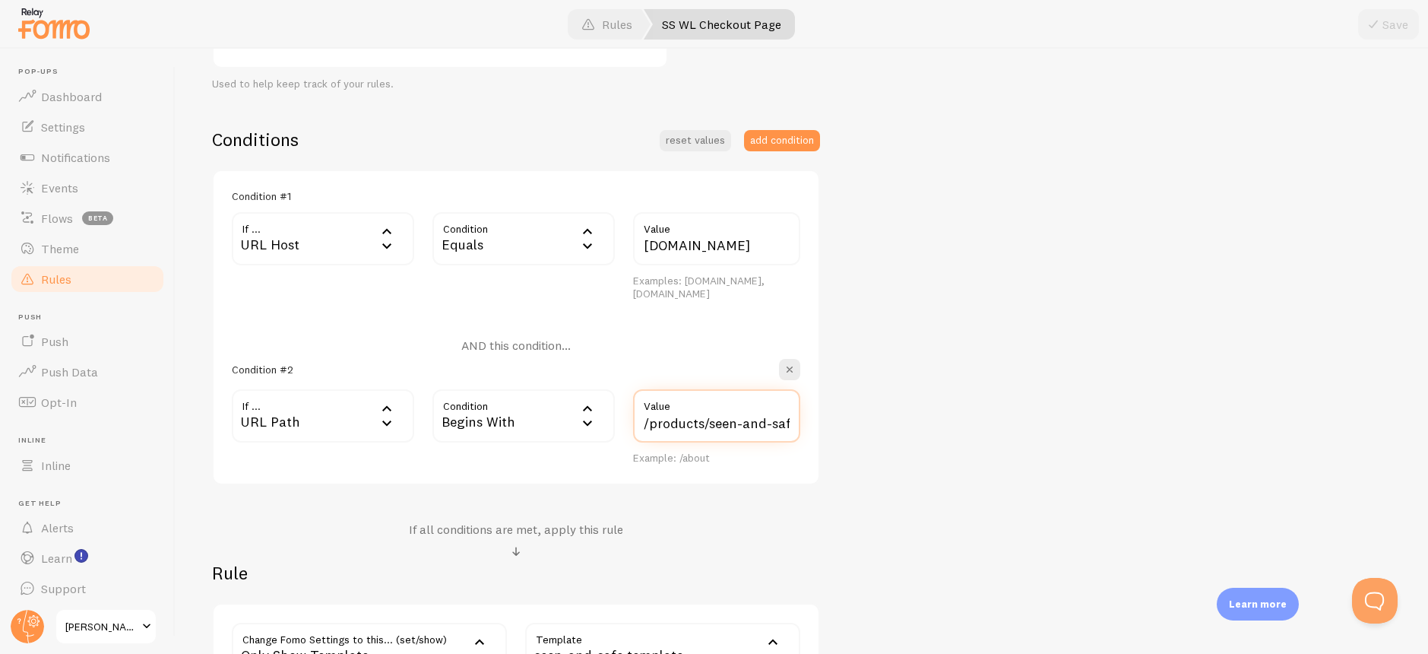
scroll to position [0, 23]
drag, startPoint x: 736, startPoint y: 429, endPoint x: 876, endPoint y: 429, distance: 139.8
click at [876, 429] on div "SS WL Checkout Page Title Example: Checkout Page Description Used to help keep …" at bounding box center [802, 309] width 1180 height 774
click at [885, 427] on div "SS WL Checkout Page Title Example: Checkout Page Description Used to help keep …" at bounding box center [802, 309] width 1180 height 774
drag, startPoint x: 771, startPoint y: 426, endPoint x: 880, endPoint y: 421, distance: 109.6
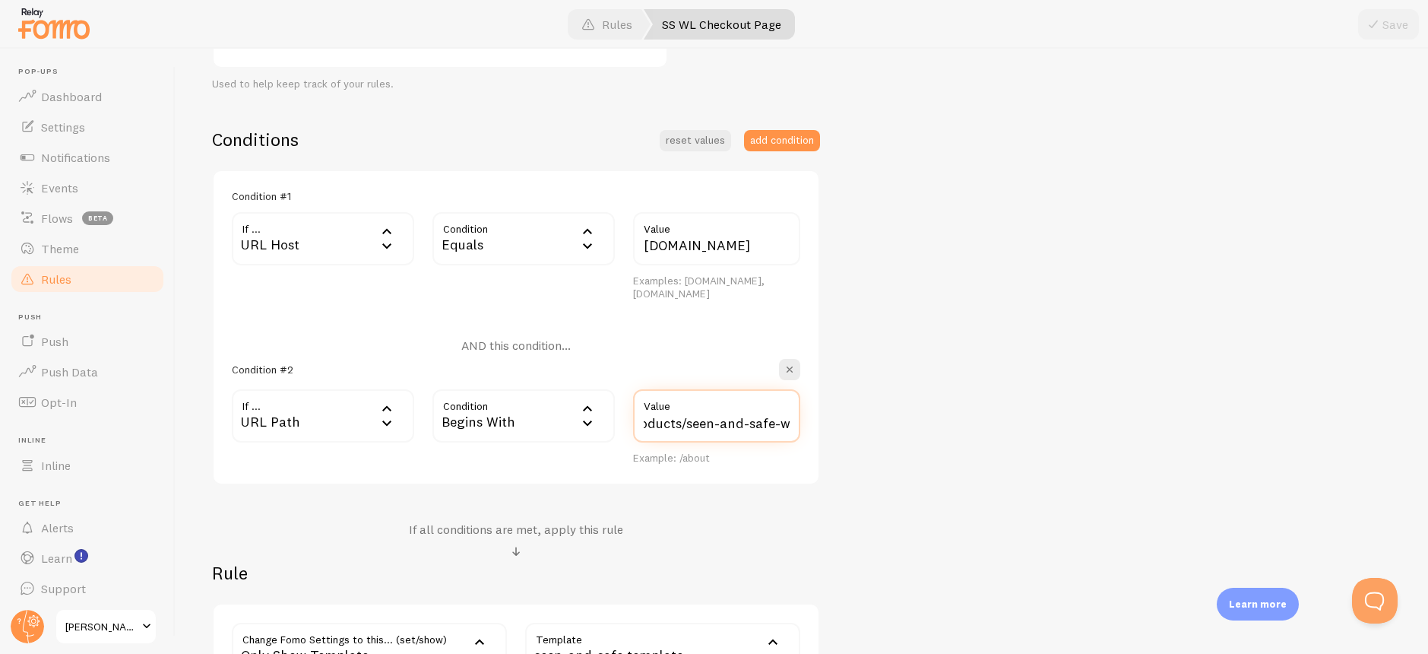
click at [880, 421] on div "SS WL Checkout Page Title Example: Checkout Page Description Used to help keep …" at bounding box center [802, 309] width 1180 height 774
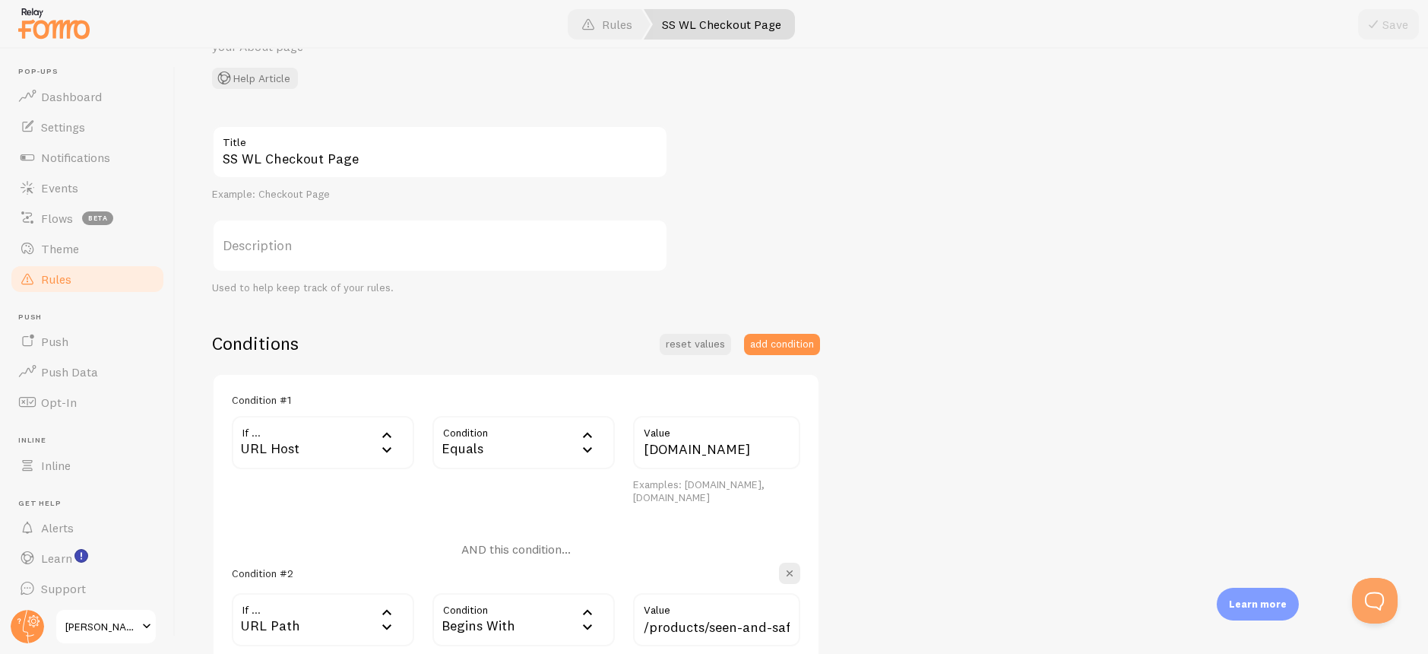
scroll to position [0, 0]
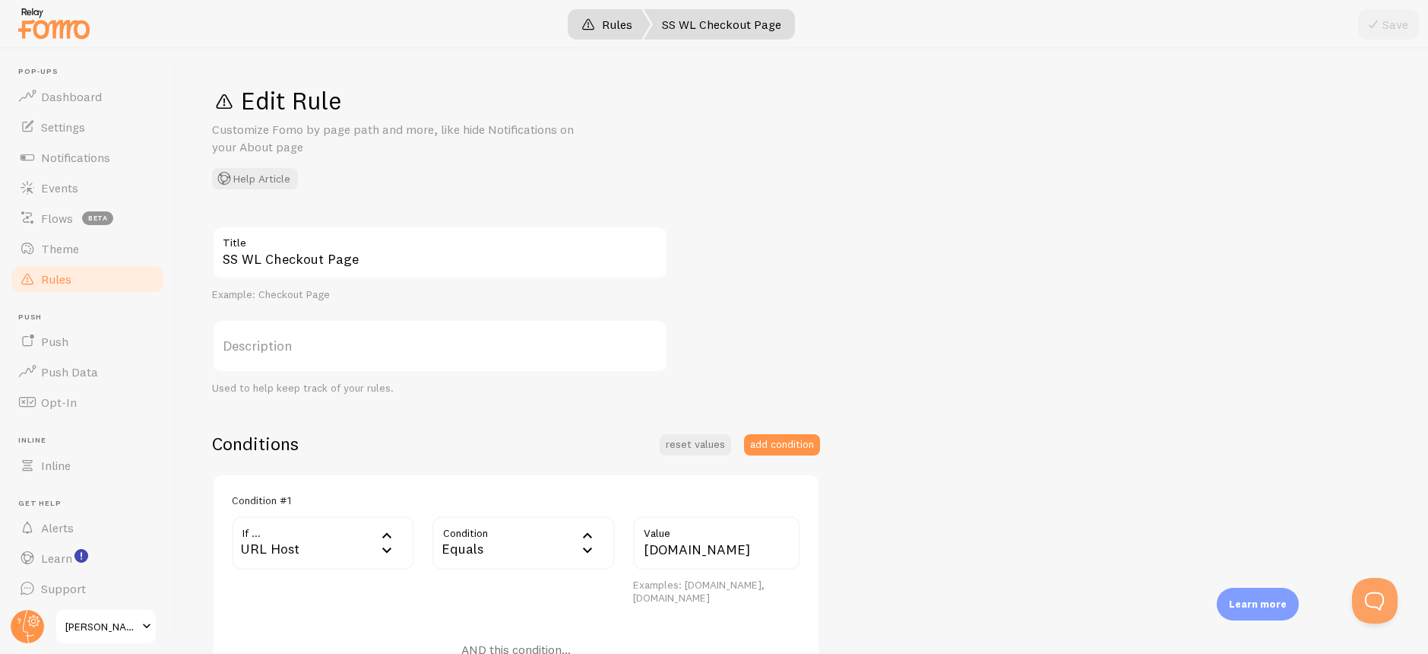
click at [616, 24] on link "Rules" at bounding box center [606, 24] width 87 height 30
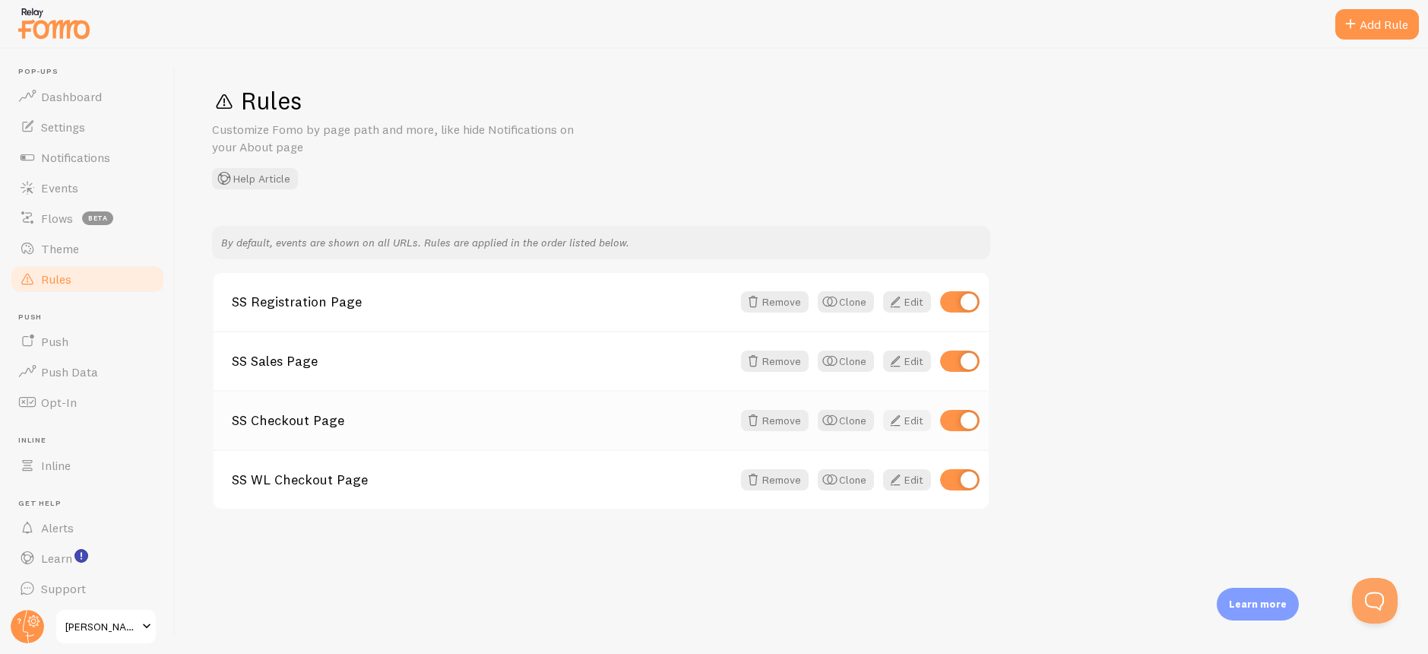
click at [901, 421] on span at bounding box center [895, 420] width 18 height 18
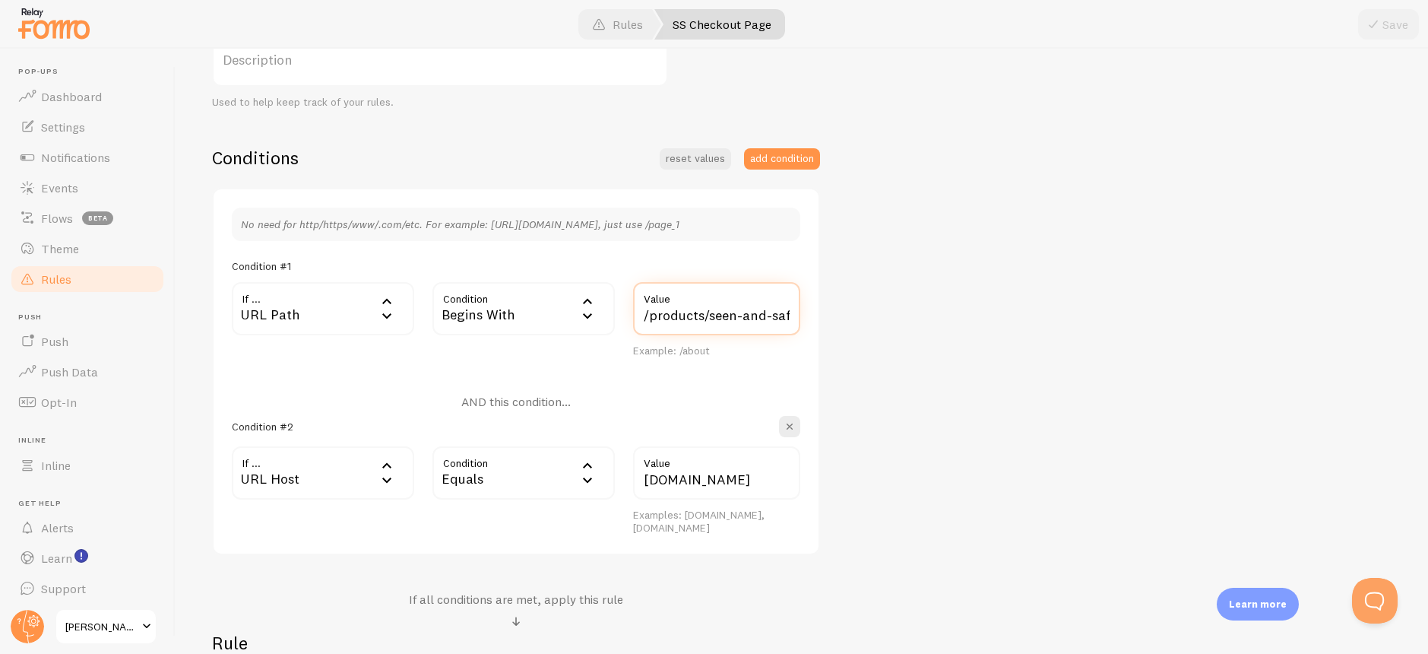
scroll to position [0, 5]
drag, startPoint x: 773, startPoint y: 320, endPoint x: 853, endPoint y: 320, distance: 79.8
click at [853, 320] on div "SS Checkout Page Title Example: Checkout Page Description Used to help keep tra…" at bounding box center [802, 352] width 1180 height 825
click at [891, 325] on div "SS Checkout Page Title Example: Checkout Page Description Used to help keep tra…" at bounding box center [802, 352] width 1180 height 825
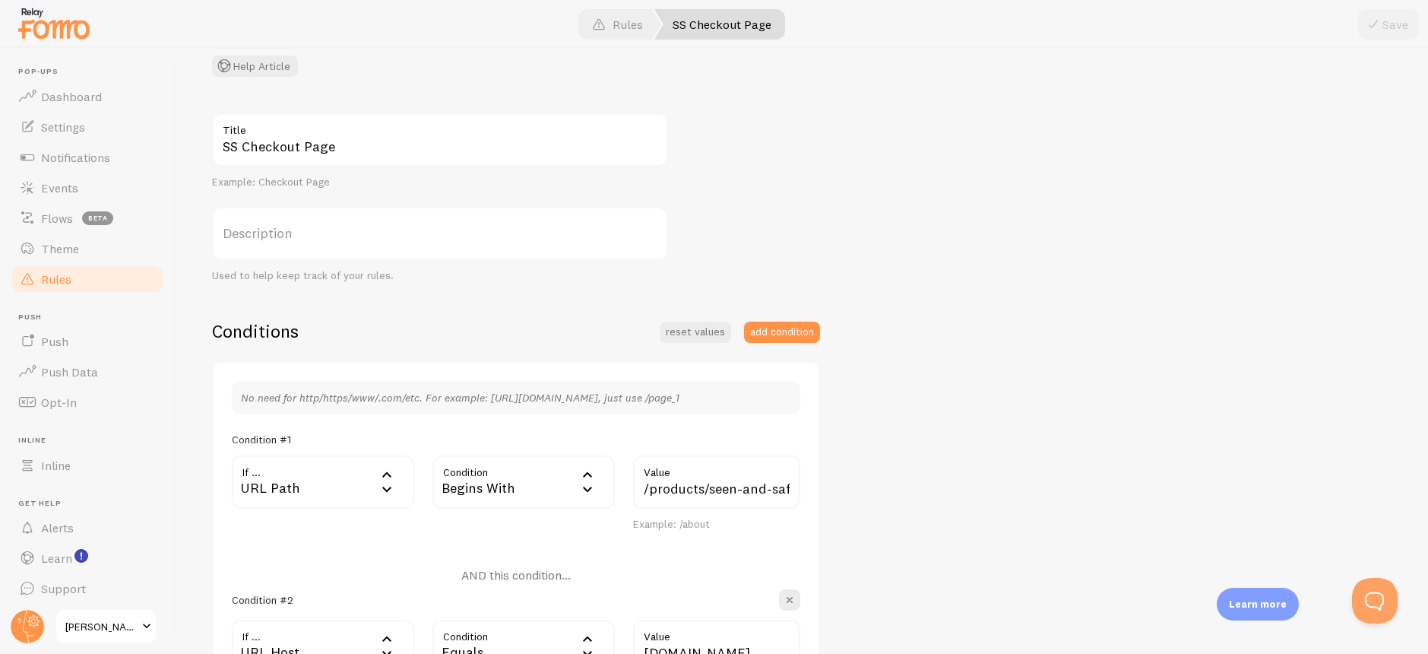
scroll to position [0, 0]
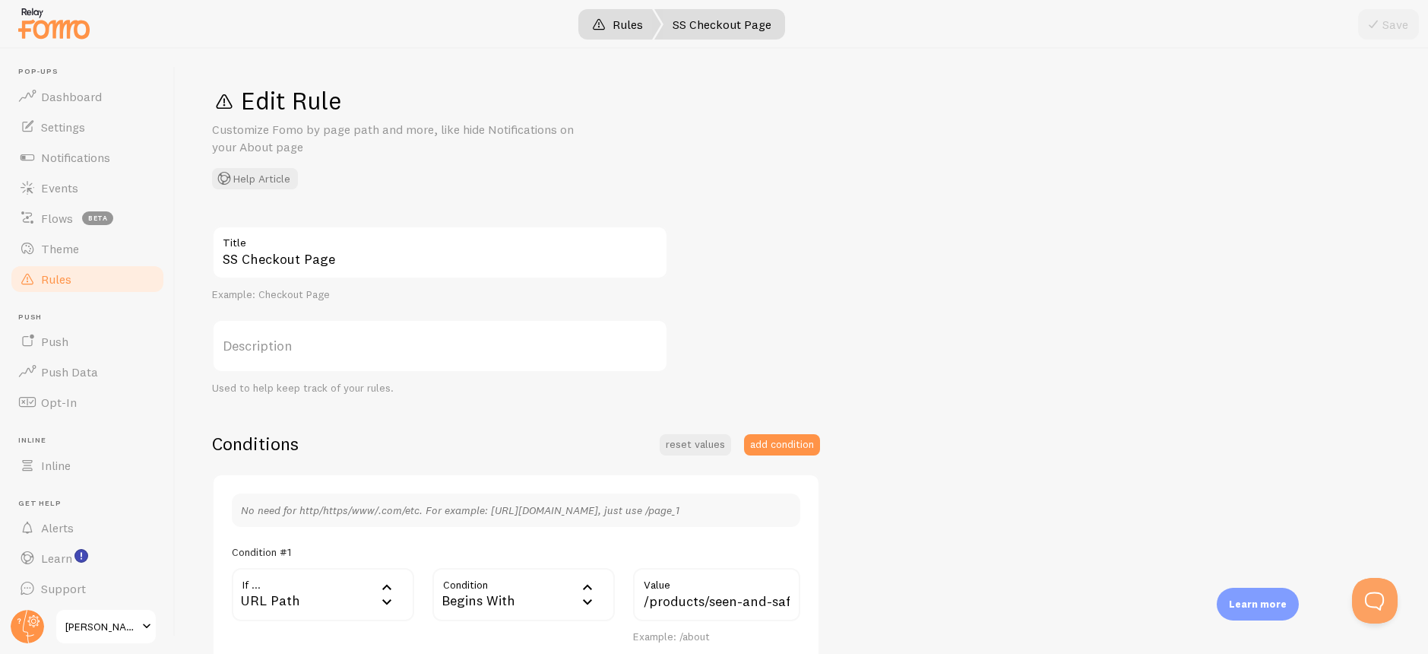
click at [629, 17] on link "Rules" at bounding box center [617, 24] width 87 height 30
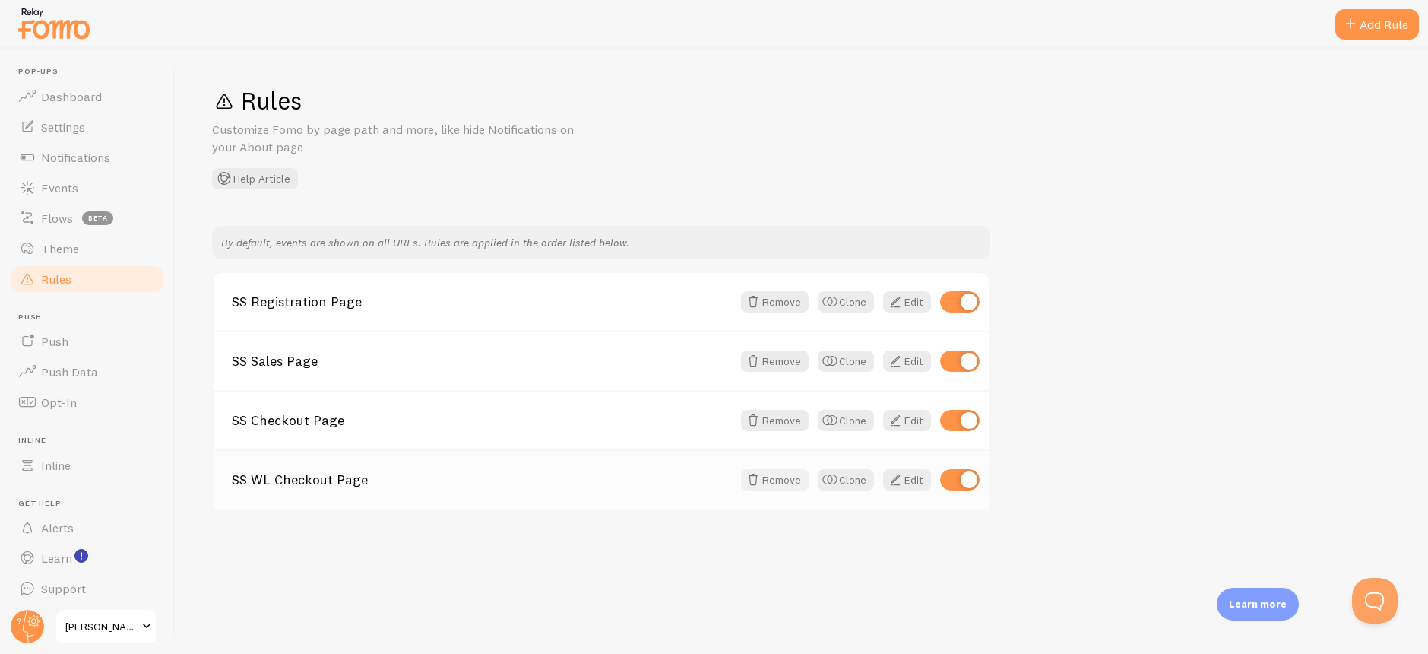
click at [775, 477] on button "Remove" at bounding box center [775, 479] width 68 height 21
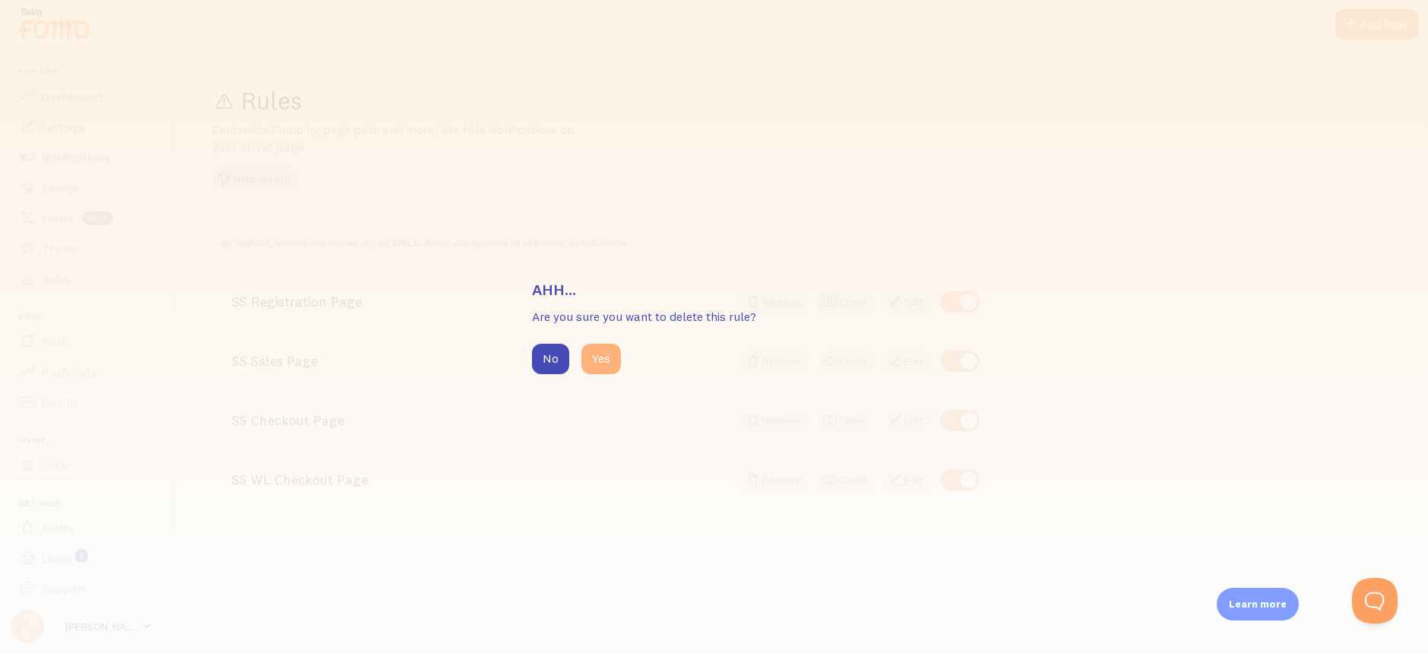
click at [604, 367] on button "Yes" at bounding box center [601, 359] width 40 height 30
